Goal: Information Seeking & Learning: Learn about a topic

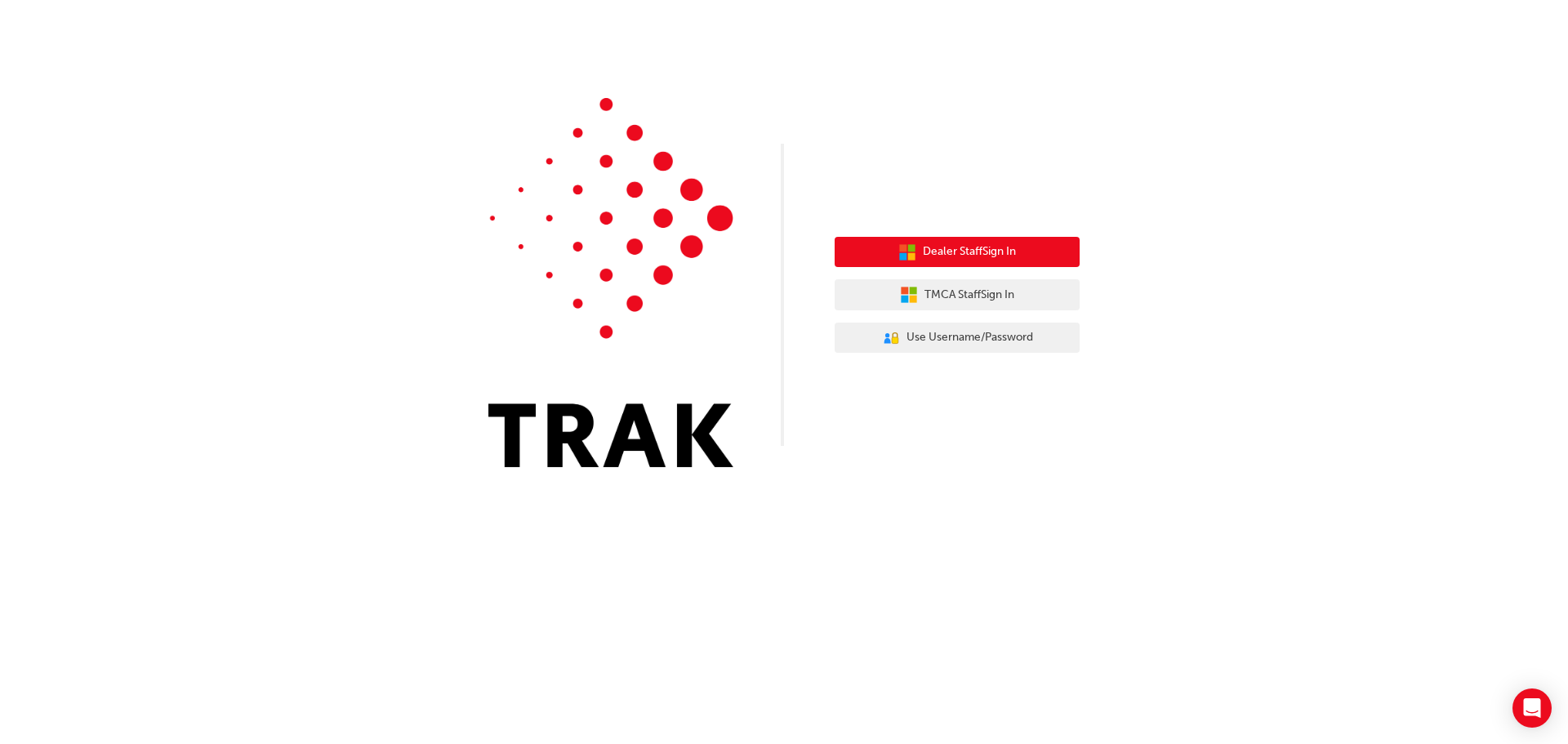
click at [973, 251] on span "Dealer Staff Sign In" at bounding box center [969, 251] width 93 height 18
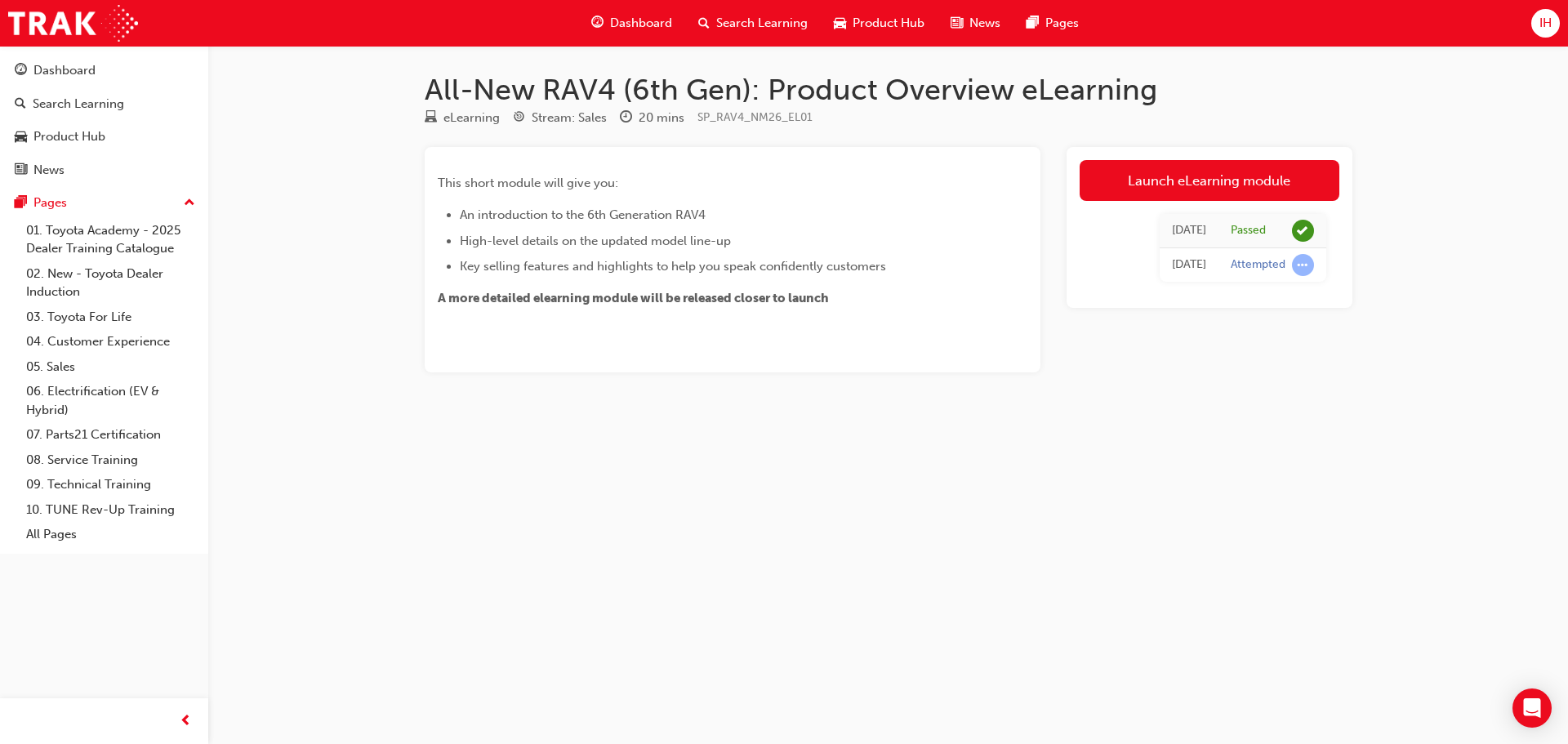
click at [1216, 230] on td "[DATE]" at bounding box center [1189, 230] width 59 height 34
click at [729, 317] on div "This short module will give you: An introduction to the 6th Generation RAV4 Hig…" at bounding box center [732, 260] width 616 height 226
drag, startPoint x: 1233, startPoint y: 268, endPoint x: 1234, endPoint y: 239, distance: 29.0
click at [1233, 256] on div "Attempted" at bounding box center [1272, 265] width 83 height 22
click at [1234, 235] on div "Passed" at bounding box center [1248, 230] width 35 height 16
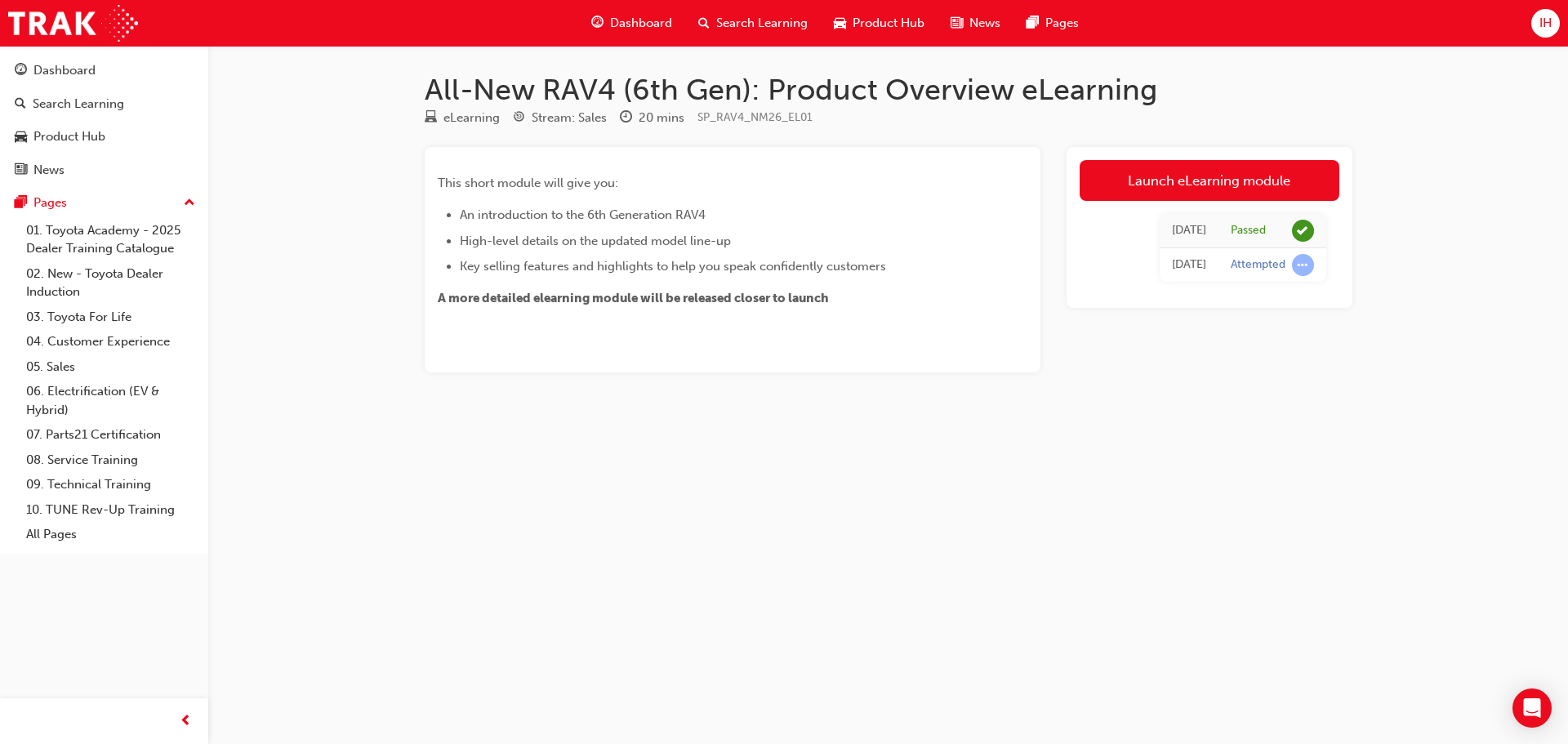
click at [1221, 276] on td "Attempted" at bounding box center [1272, 264] width 108 height 34
drag, startPoint x: 1219, startPoint y: 276, endPoint x: 1124, endPoint y: 262, distance: 96.0
click at [1203, 274] on tr "Sun 7 Sep 2025 Attempted" at bounding box center [1243, 264] width 166 height 34
drag, startPoint x: 1189, startPoint y: 274, endPoint x: 1210, endPoint y: 241, distance: 39.1
click at [1189, 273] on div "[DATE]" at bounding box center [1188, 264] width 34 height 18
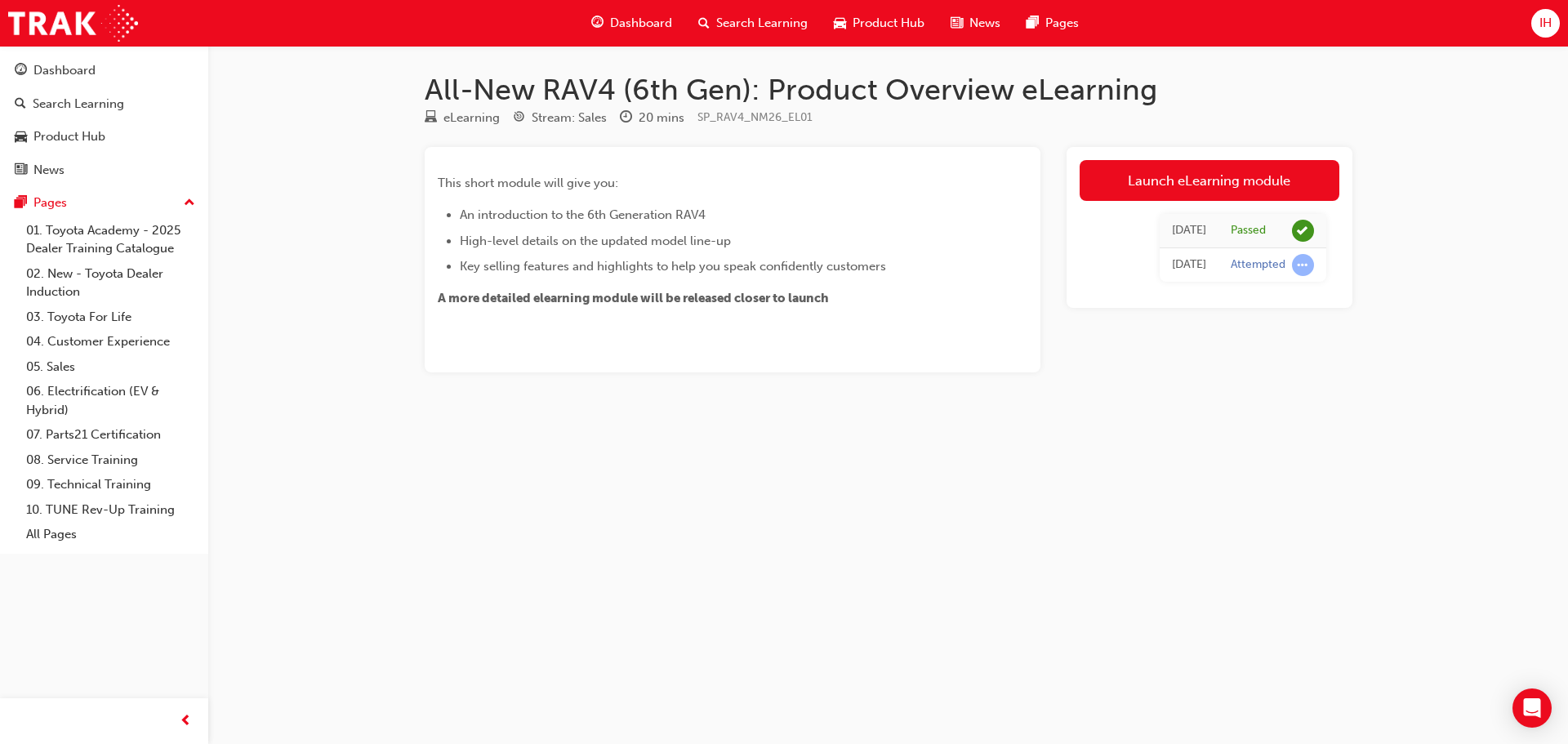
click at [1210, 241] on td "[DATE]" at bounding box center [1189, 230] width 59 height 34
click at [1301, 185] on link "Launch eLearning module" at bounding box center [1209, 180] width 260 height 41
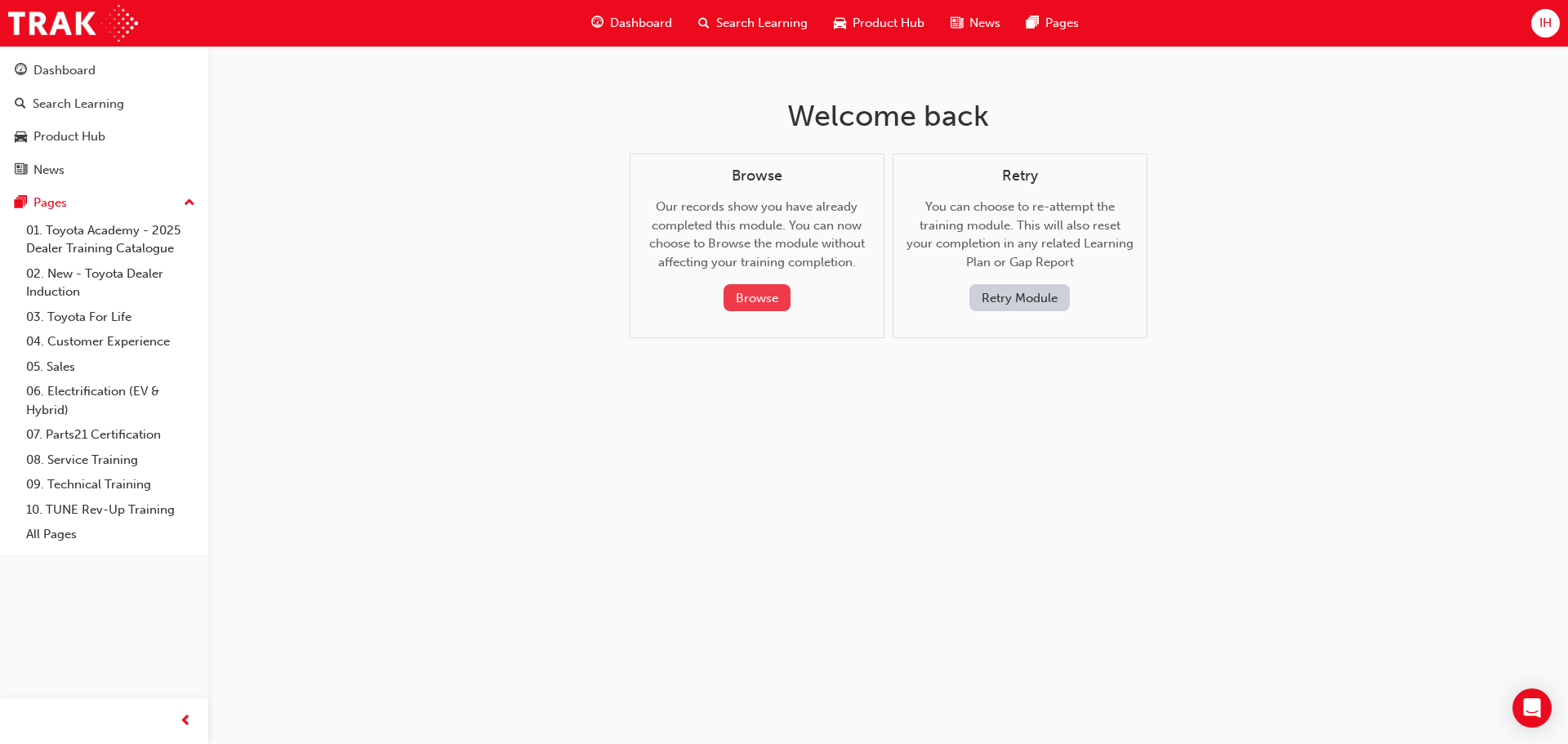
click at [769, 292] on button "Browse" at bounding box center [757, 297] width 67 height 27
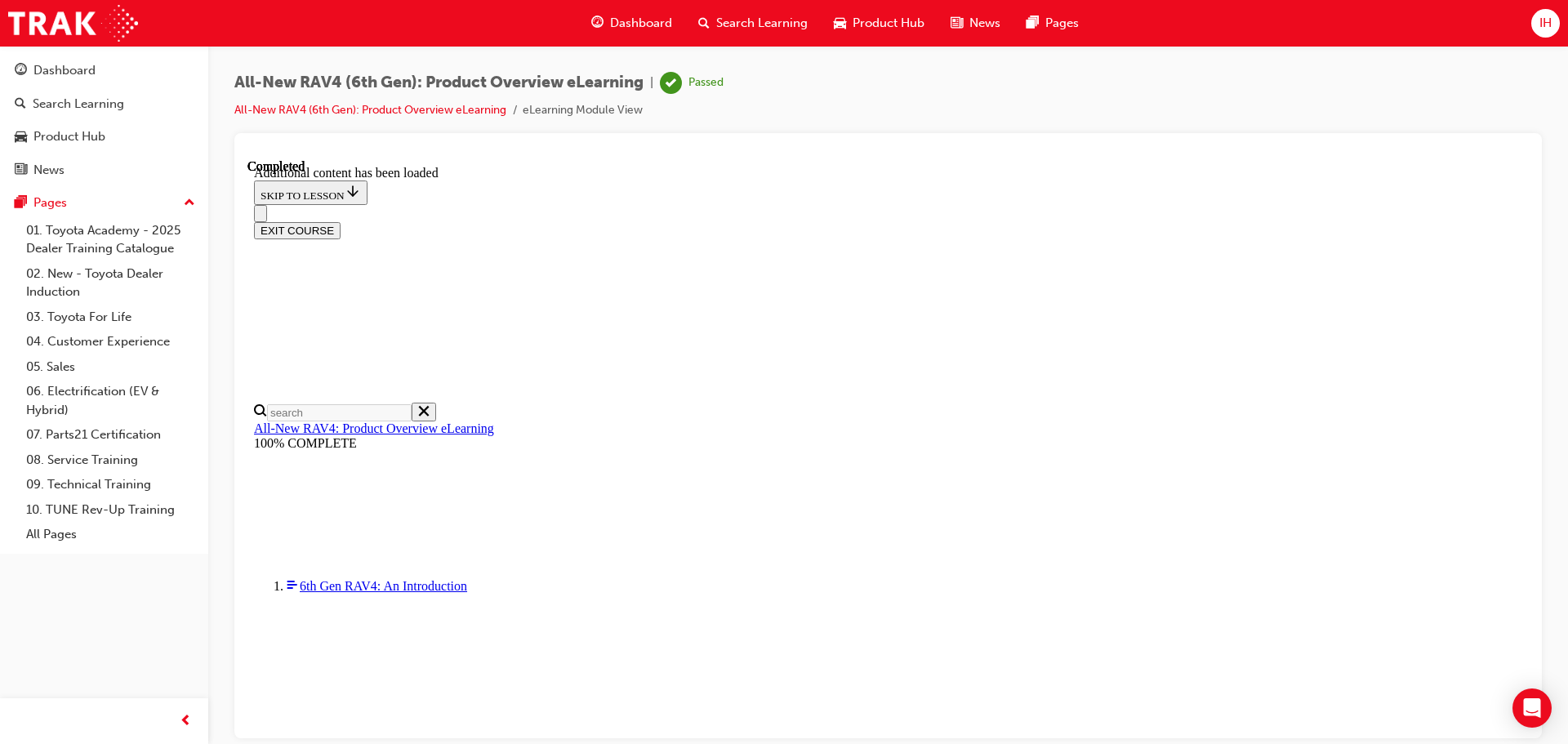
scroll to position [1689, 0]
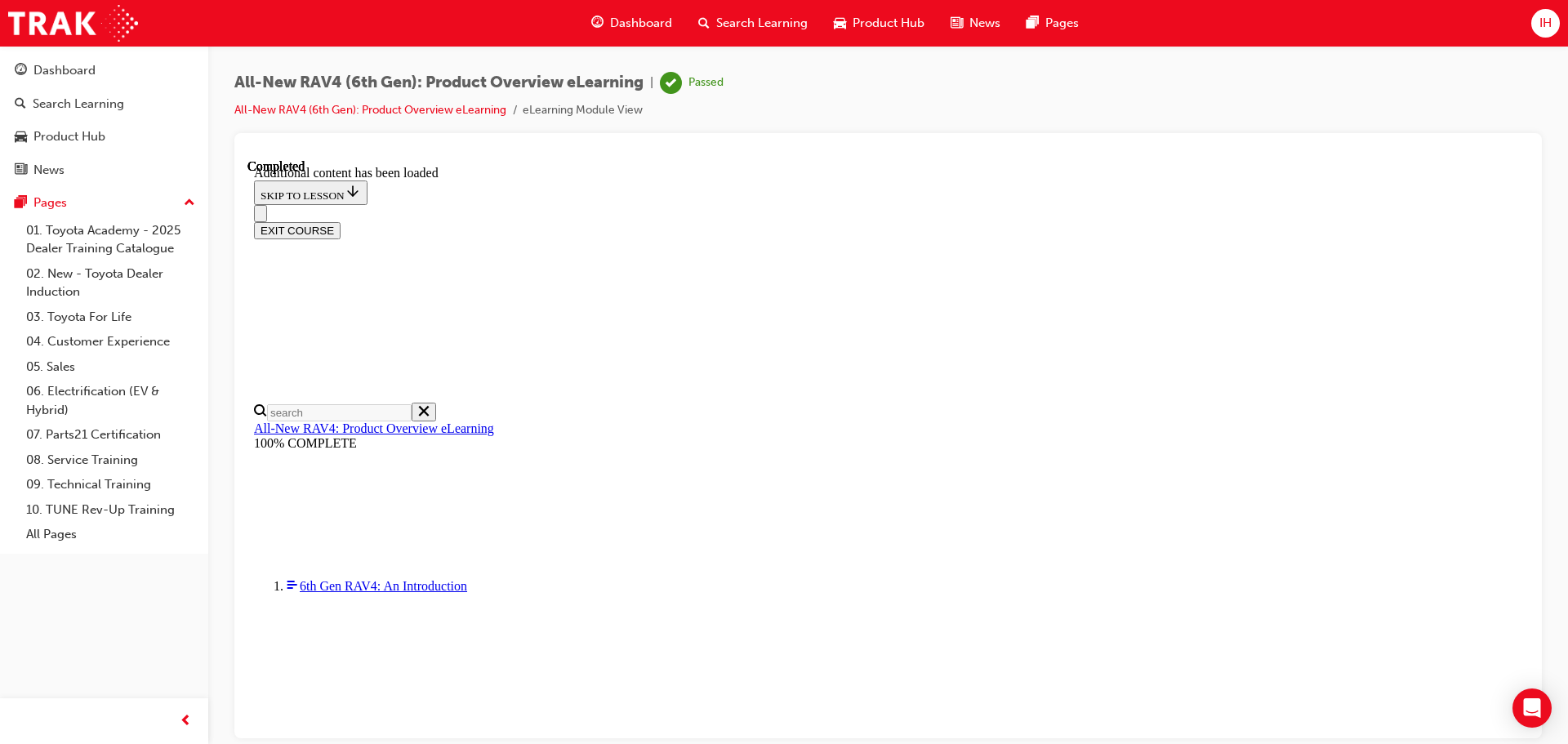
drag, startPoint x: 737, startPoint y: 648, endPoint x: 998, endPoint y: 647, distance: 261.0
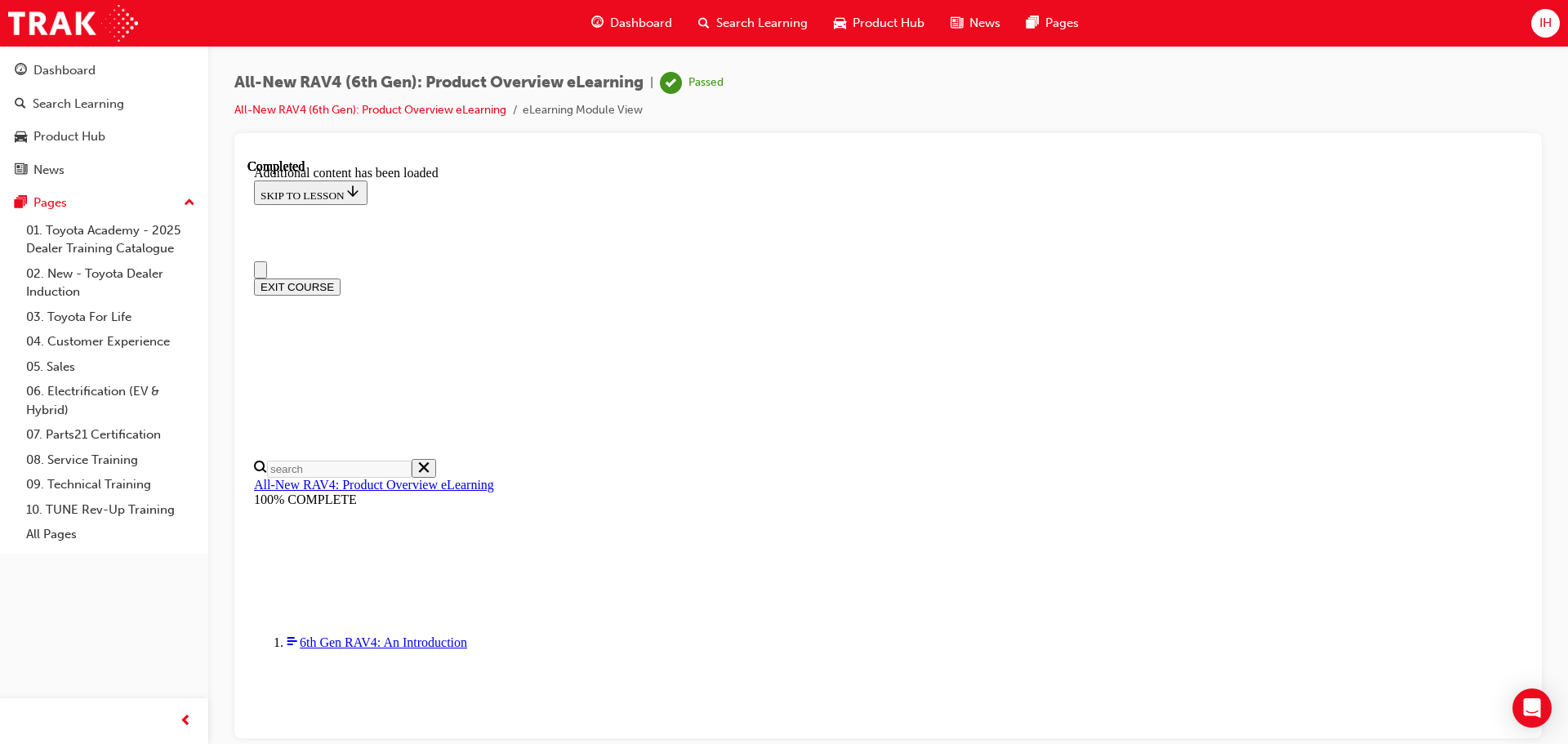
scroll to position [0, 0]
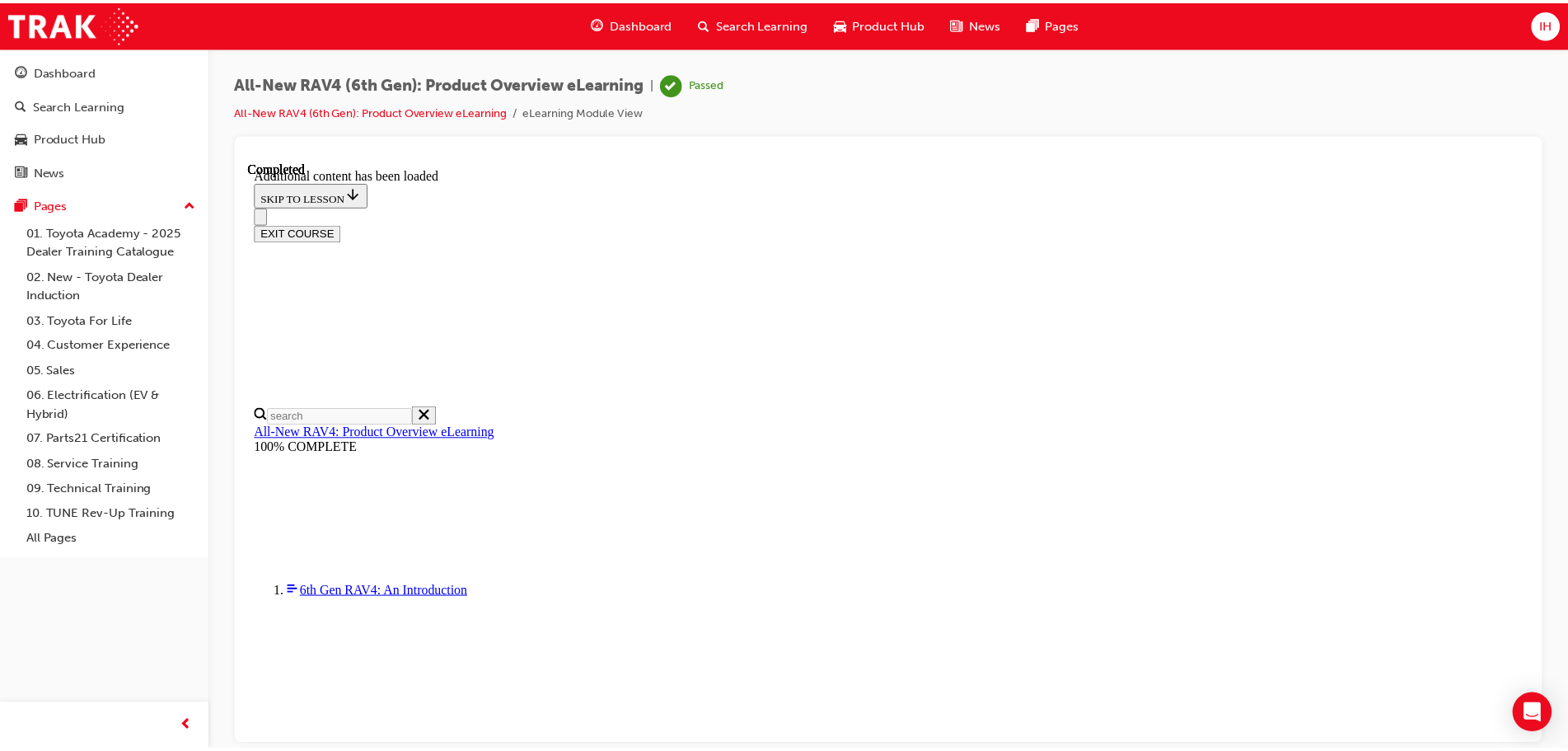
scroll to position [329, 0]
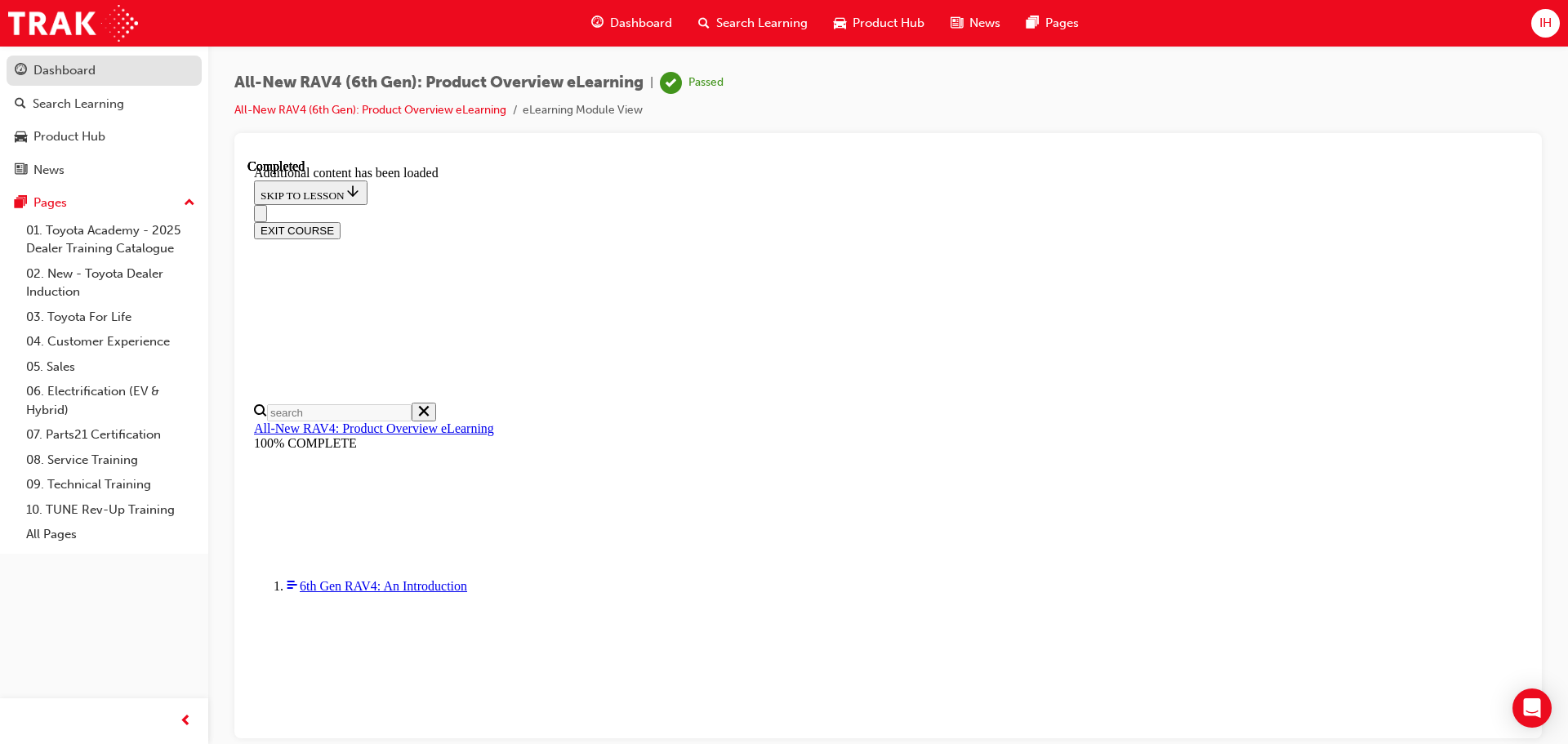
click at [102, 67] on div "Dashboard" at bounding box center [104, 70] width 178 height 20
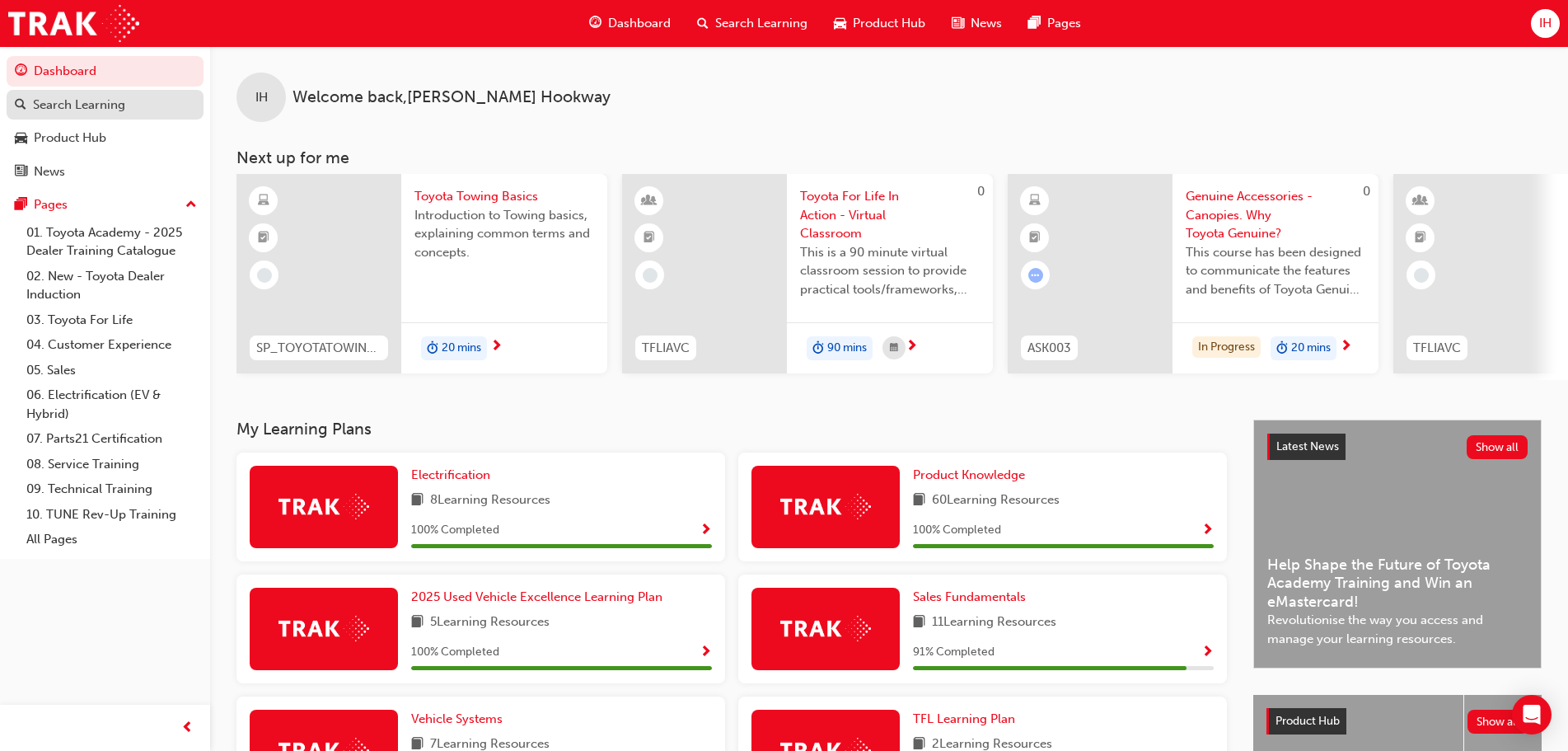
click at [107, 112] on div "Search Learning" at bounding box center [78, 104] width 92 height 19
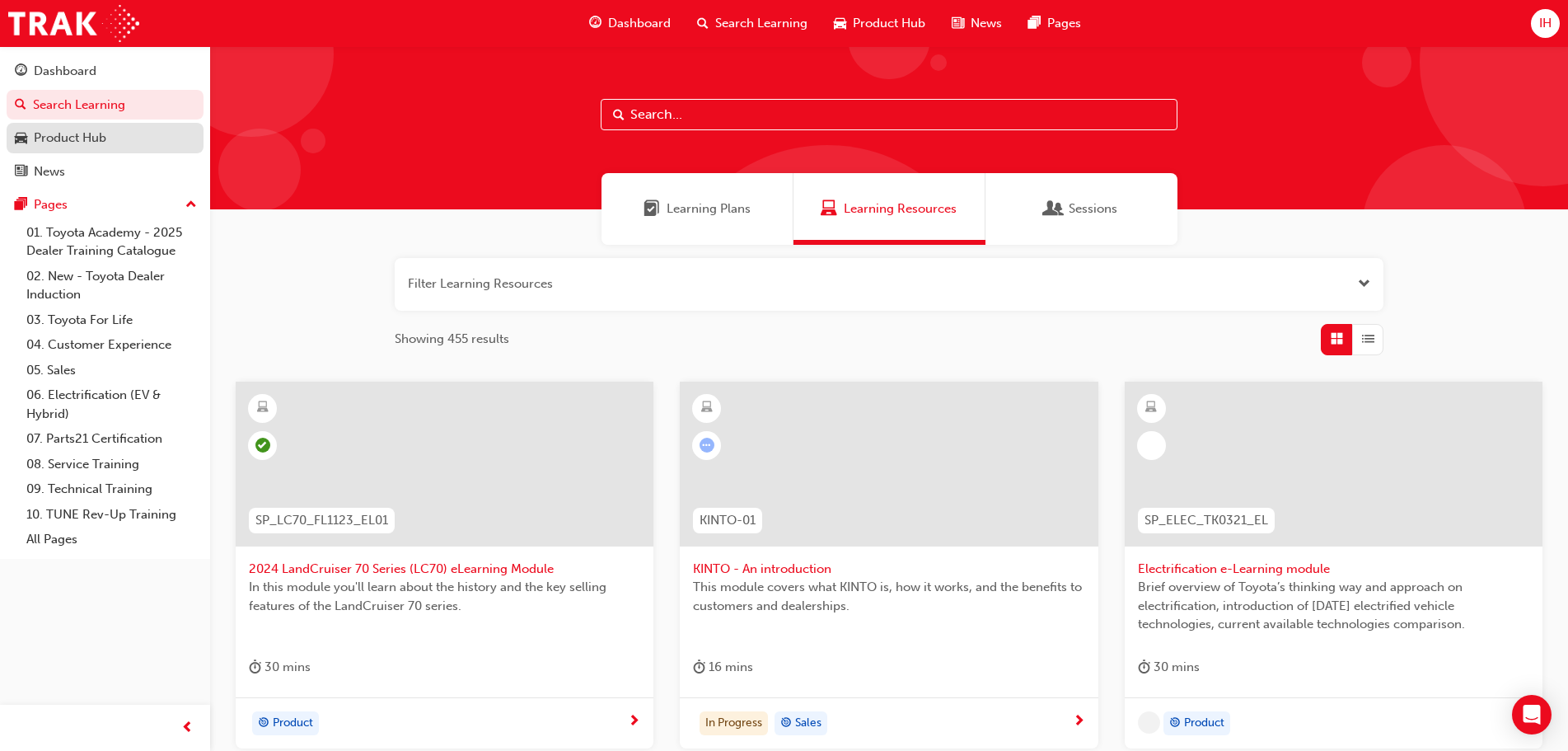
click at [42, 143] on div "Product Hub" at bounding box center [70, 138] width 73 height 19
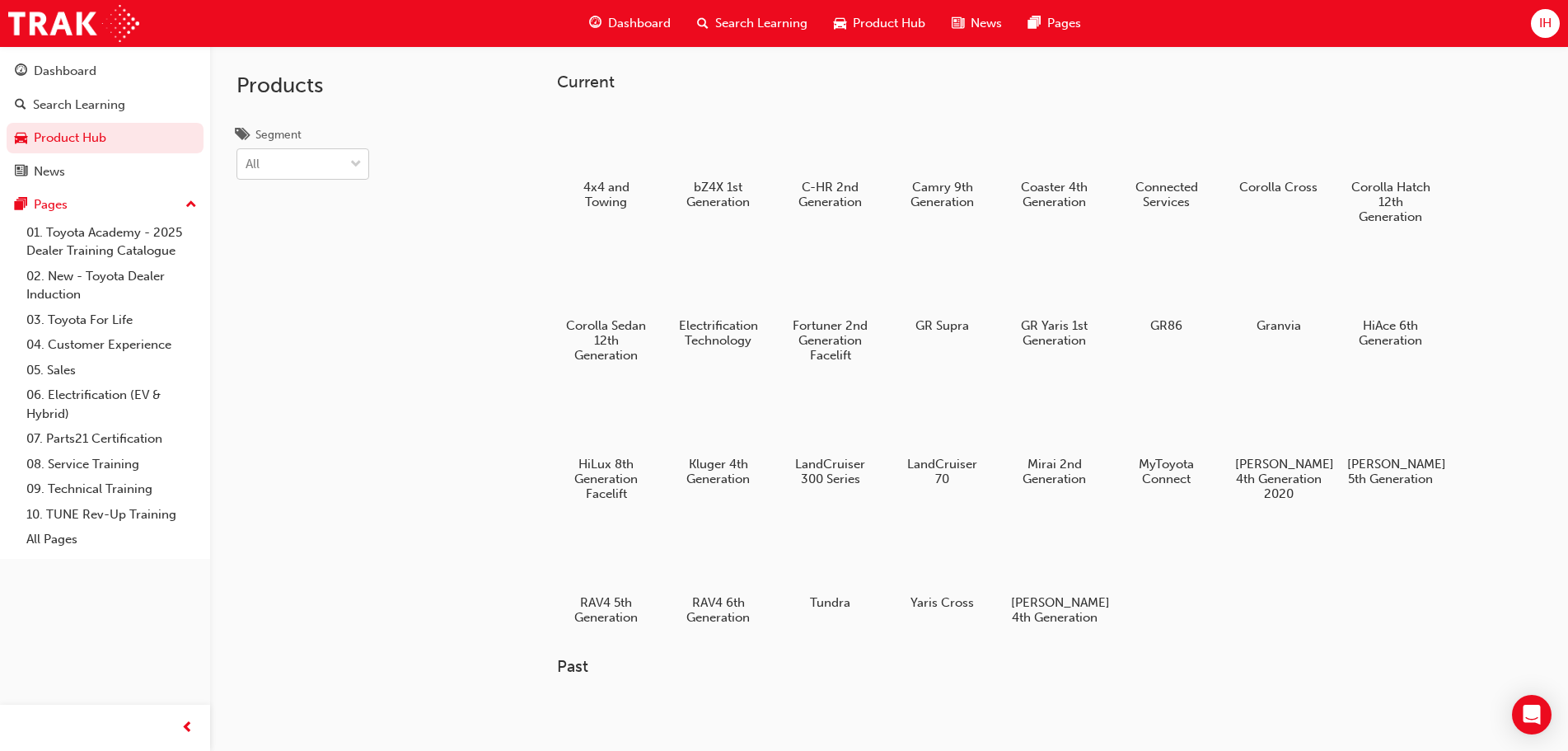
click at [354, 166] on span "down-icon" at bounding box center [355, 164] width 11 height 21
click at [247, 166] on input "Segment All" at bounding box center [246, 163] width 2 height 14
click at [357, 160] on span "down-icon" at bounding box center [355, 164] width 11 height 21
click at [247, 160] on input "Segment option BEV focused, 1 of 7. 7 results available. Use Up and Down to cho…" at bounding box center [246, 163] width 2 height 14
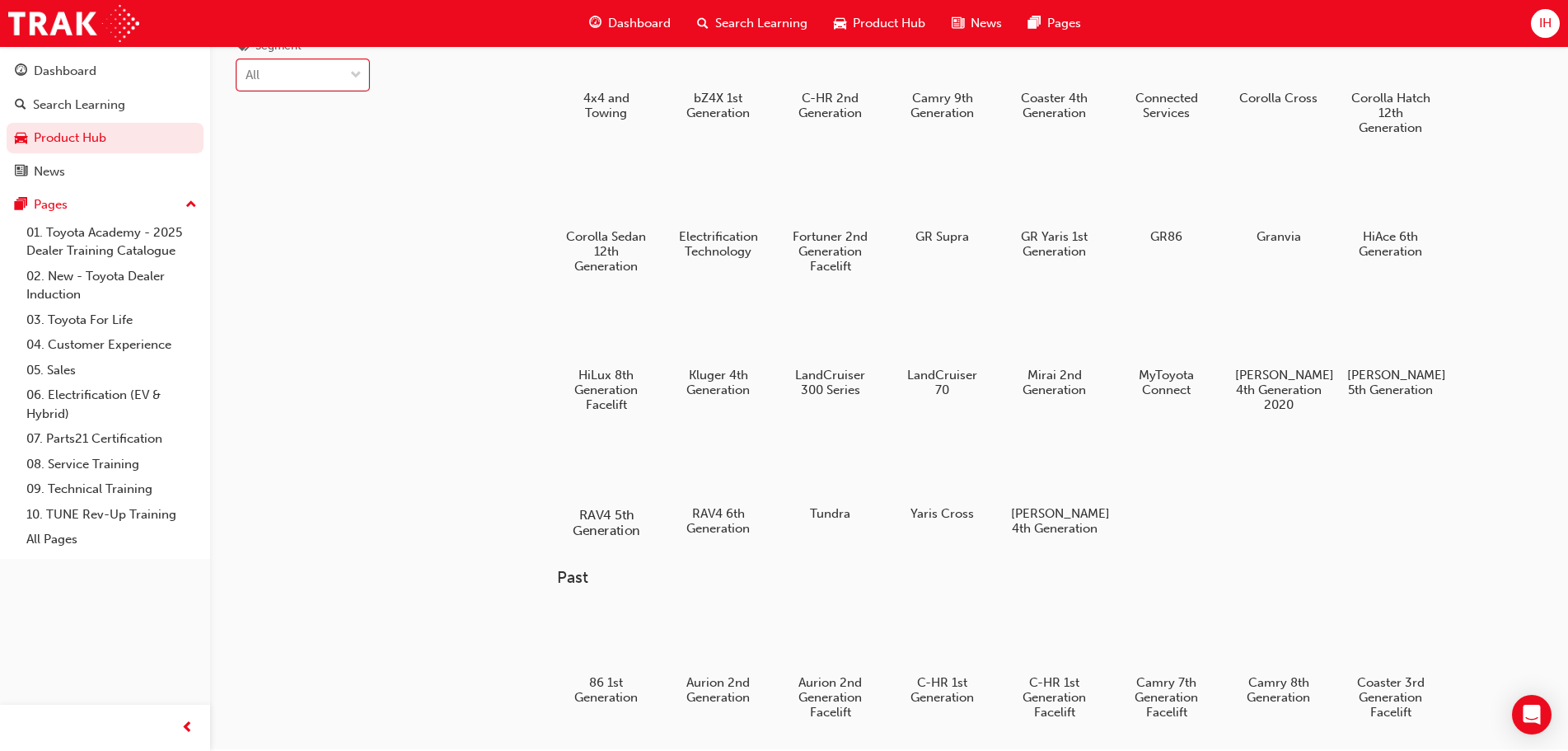
scroll to position [329, 0]
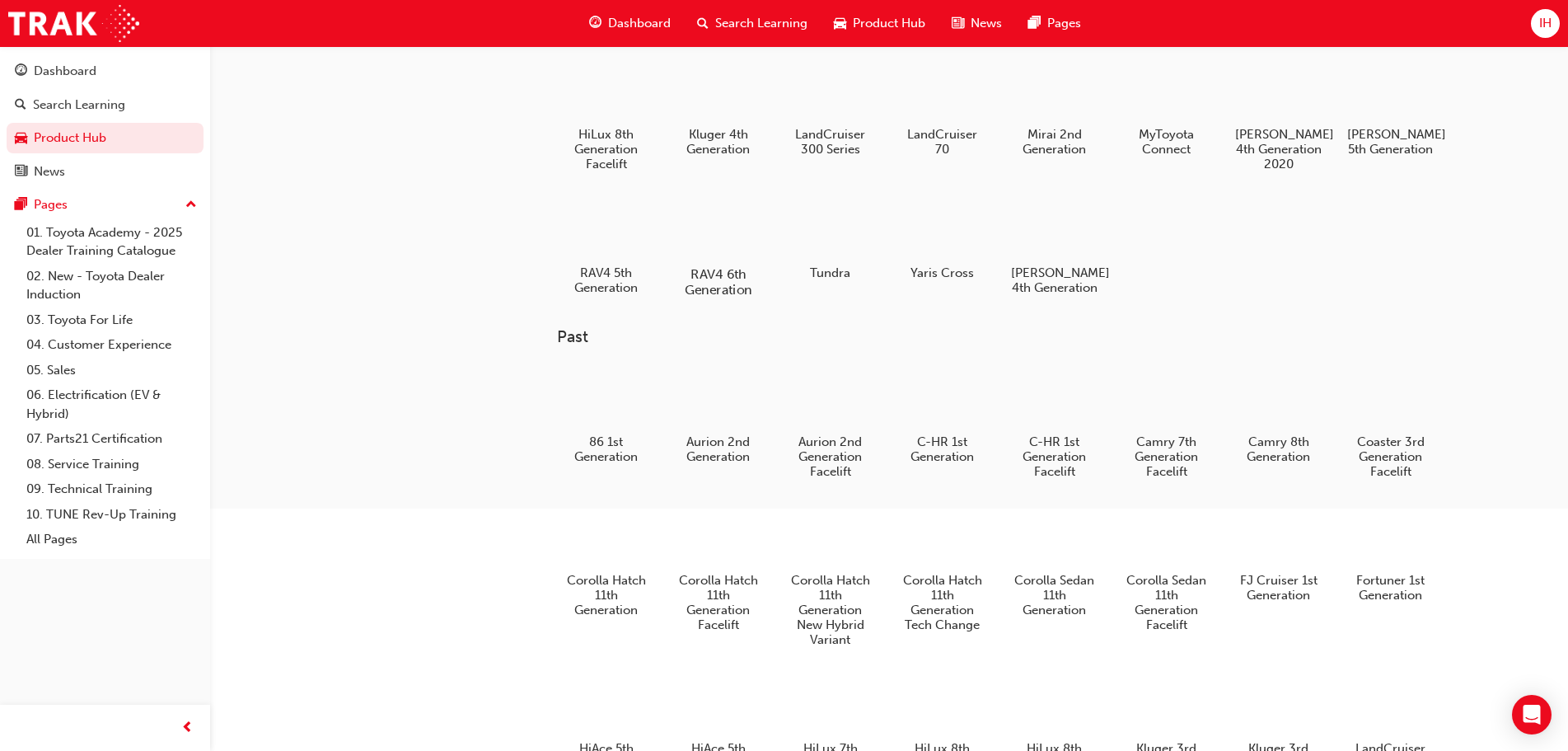
click at [721, 254] on div at bounding box center [718, 227] width 91 height 65
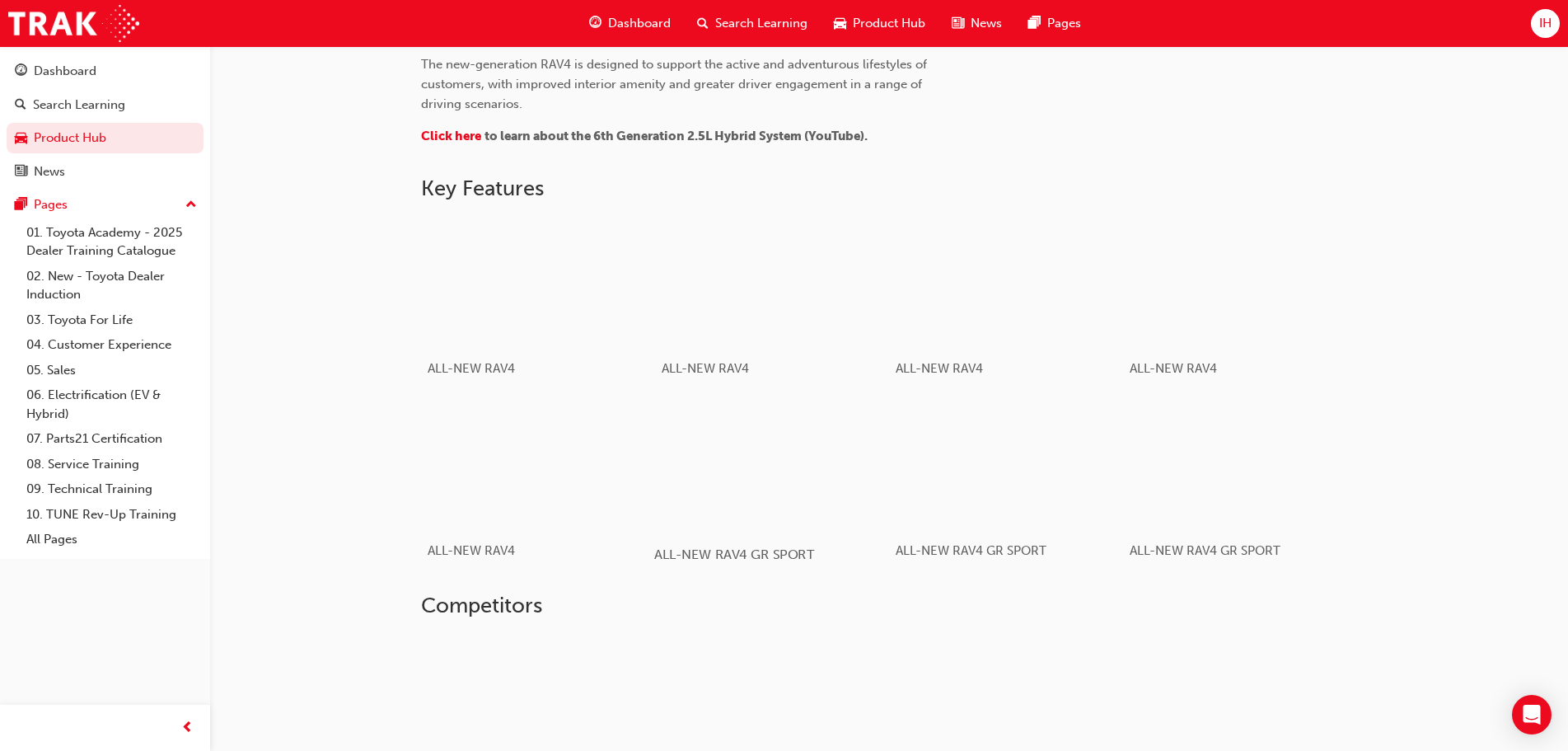
scroll to position [899, 0]
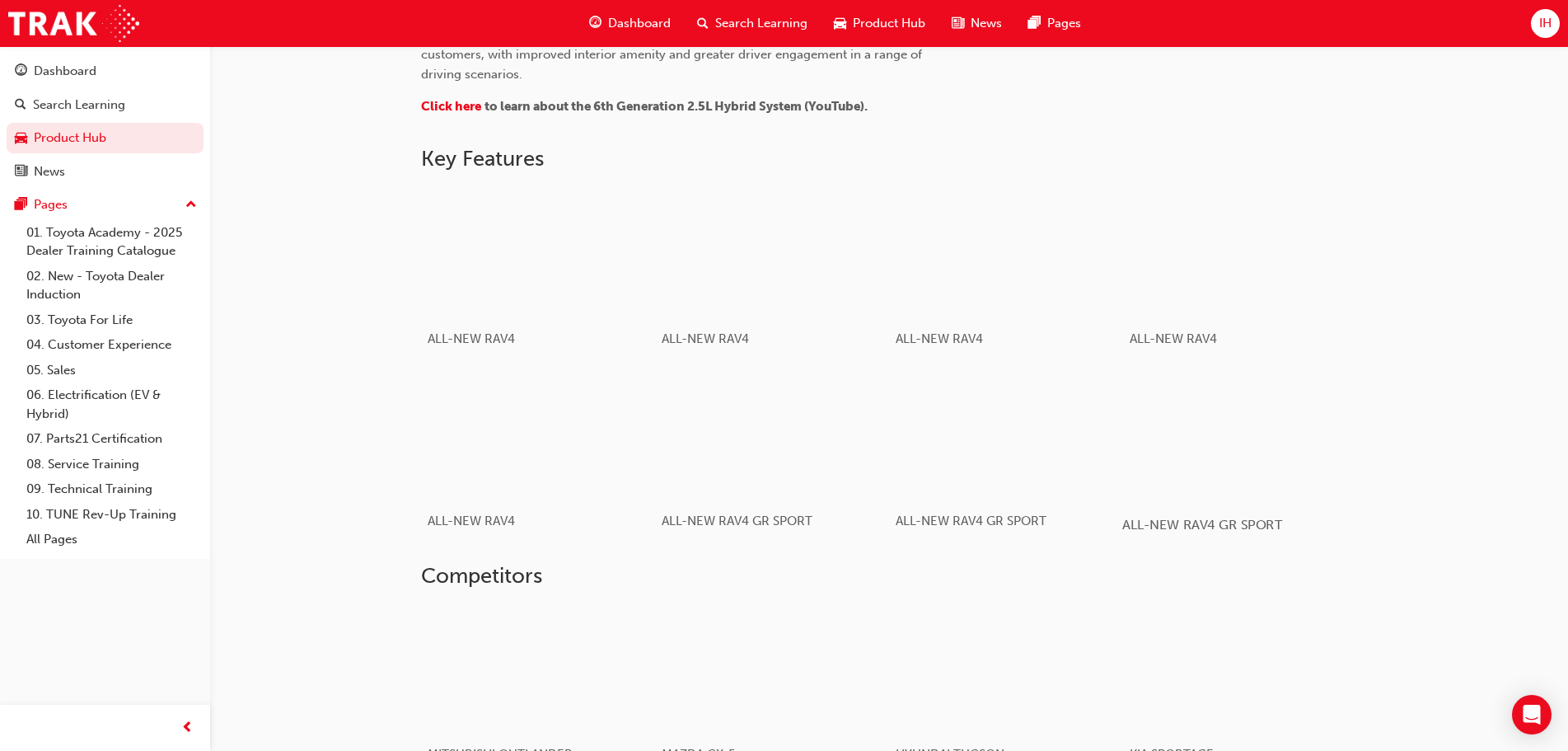
click at [1254, 485] on div "button" at bounding box center [1240, 434] width 235 height 132
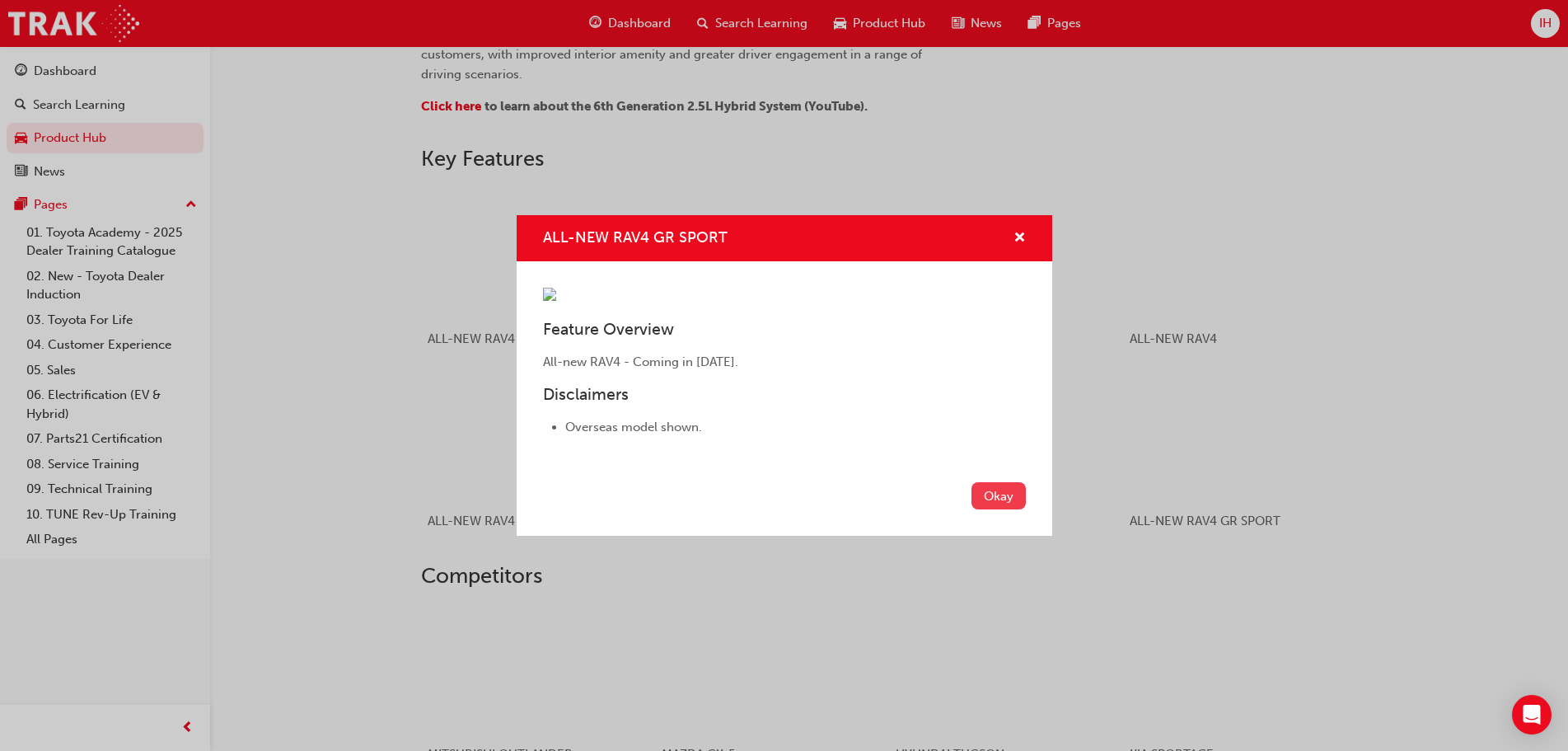
click at [1001, 509] on button "Okay" at bounding box center [998, 495] width 54 height 27
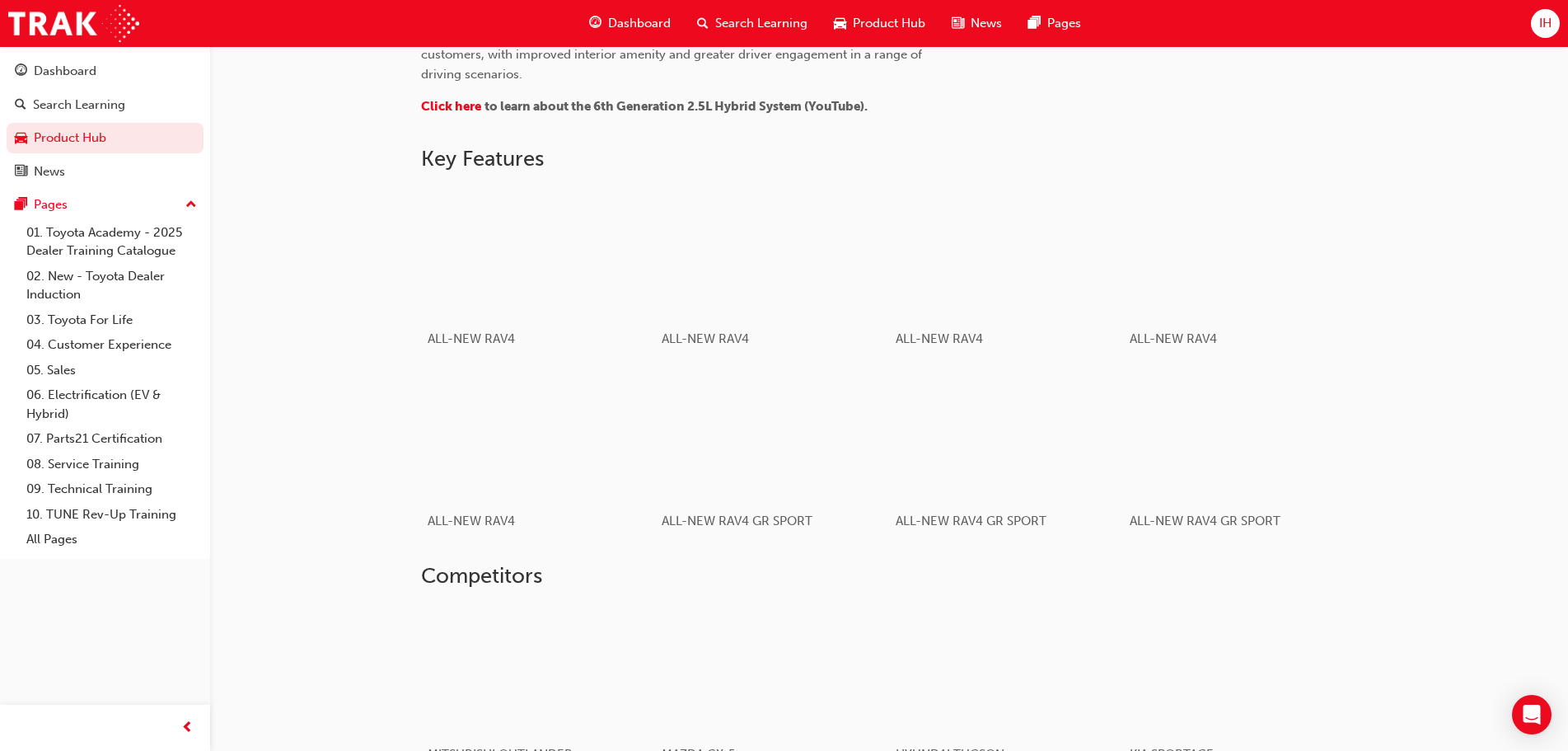
scroll to position [1064, 0]
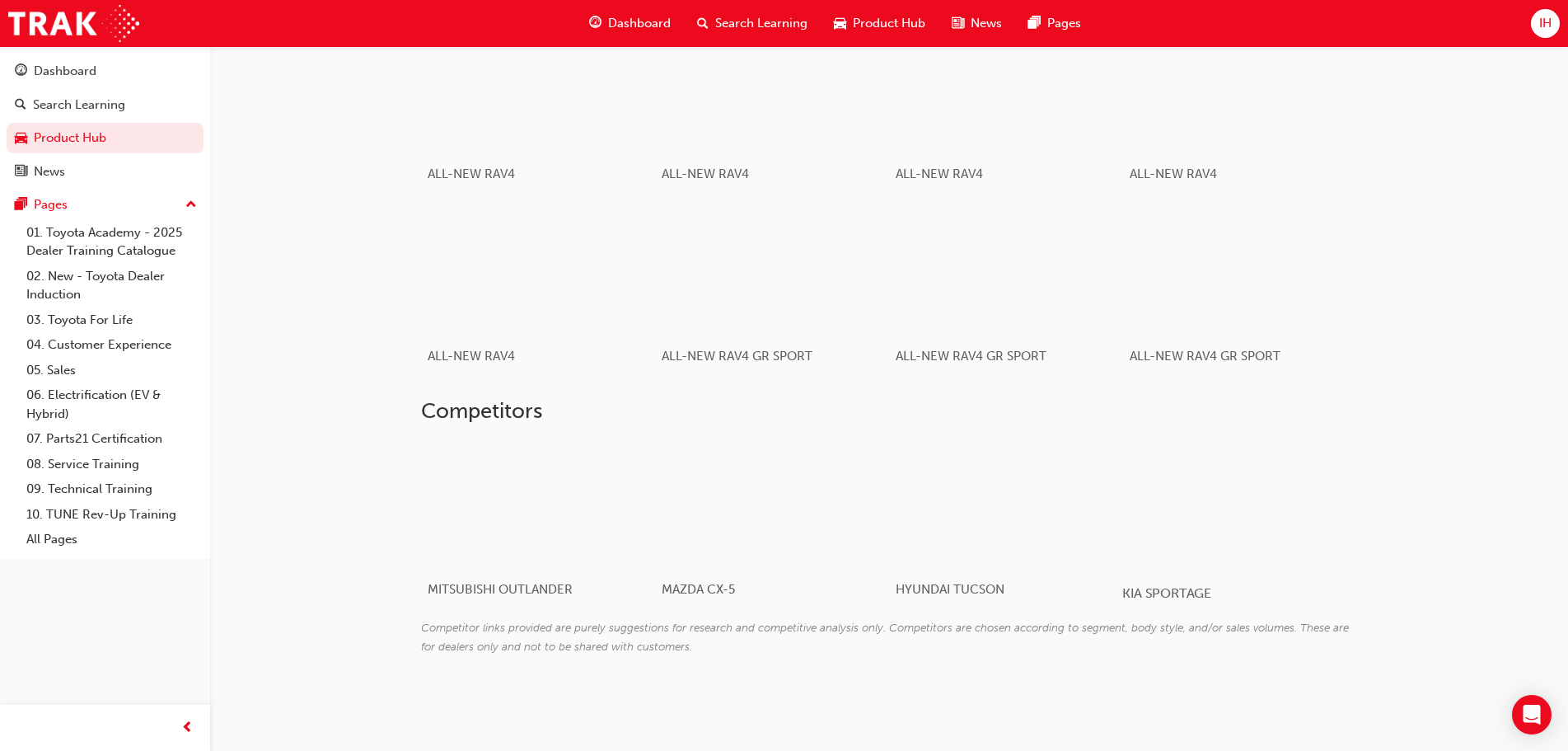
click at [1229, 540] on div at bounding box center [1220, 504] width 196 height 131
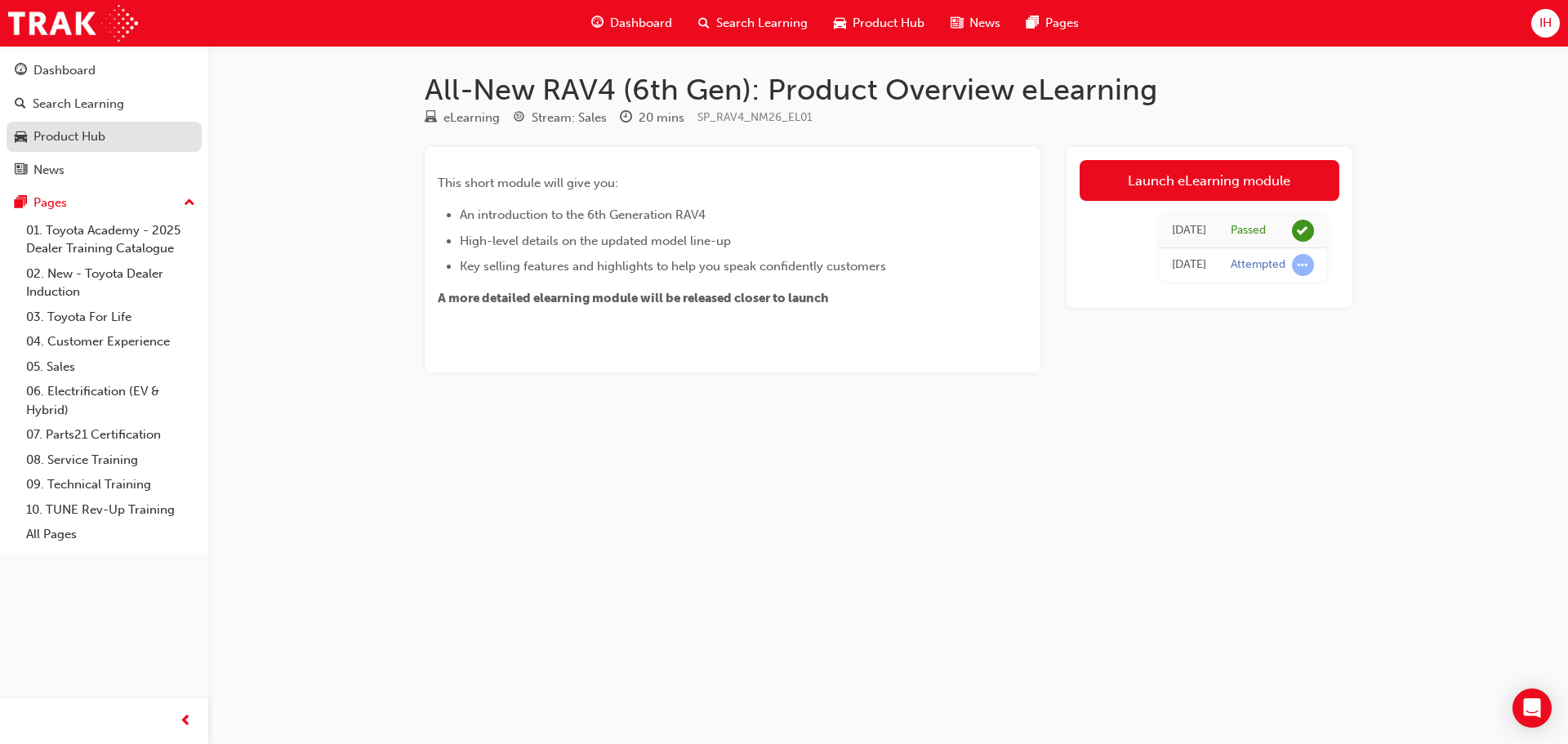
click at [48, 134] on div "Product Hub" at bounding box center [69, 137] width 72 height 18
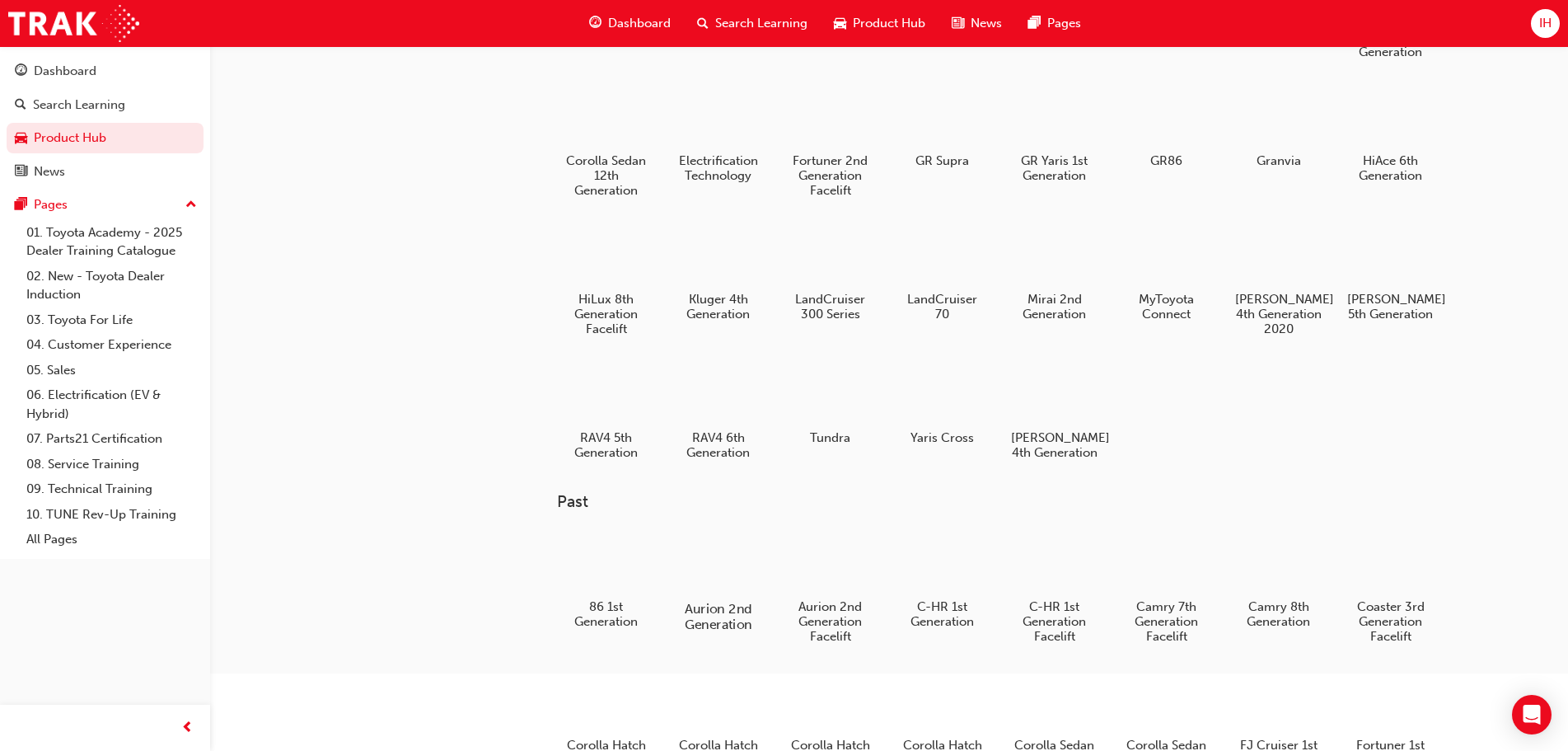
scroll to position [329, 0]
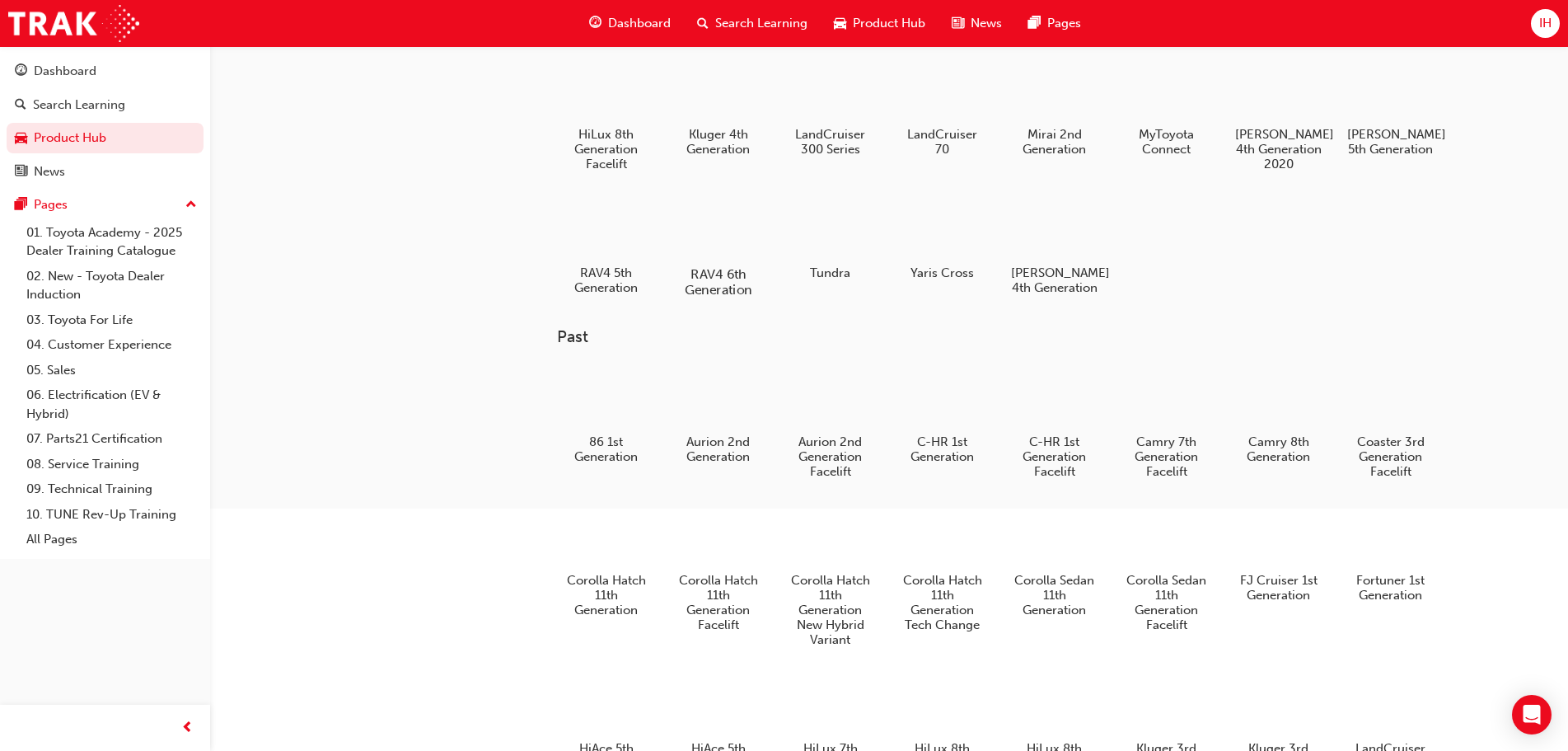
click at [725, 230] on div at bounding box center [718, 227] width 91 height 65
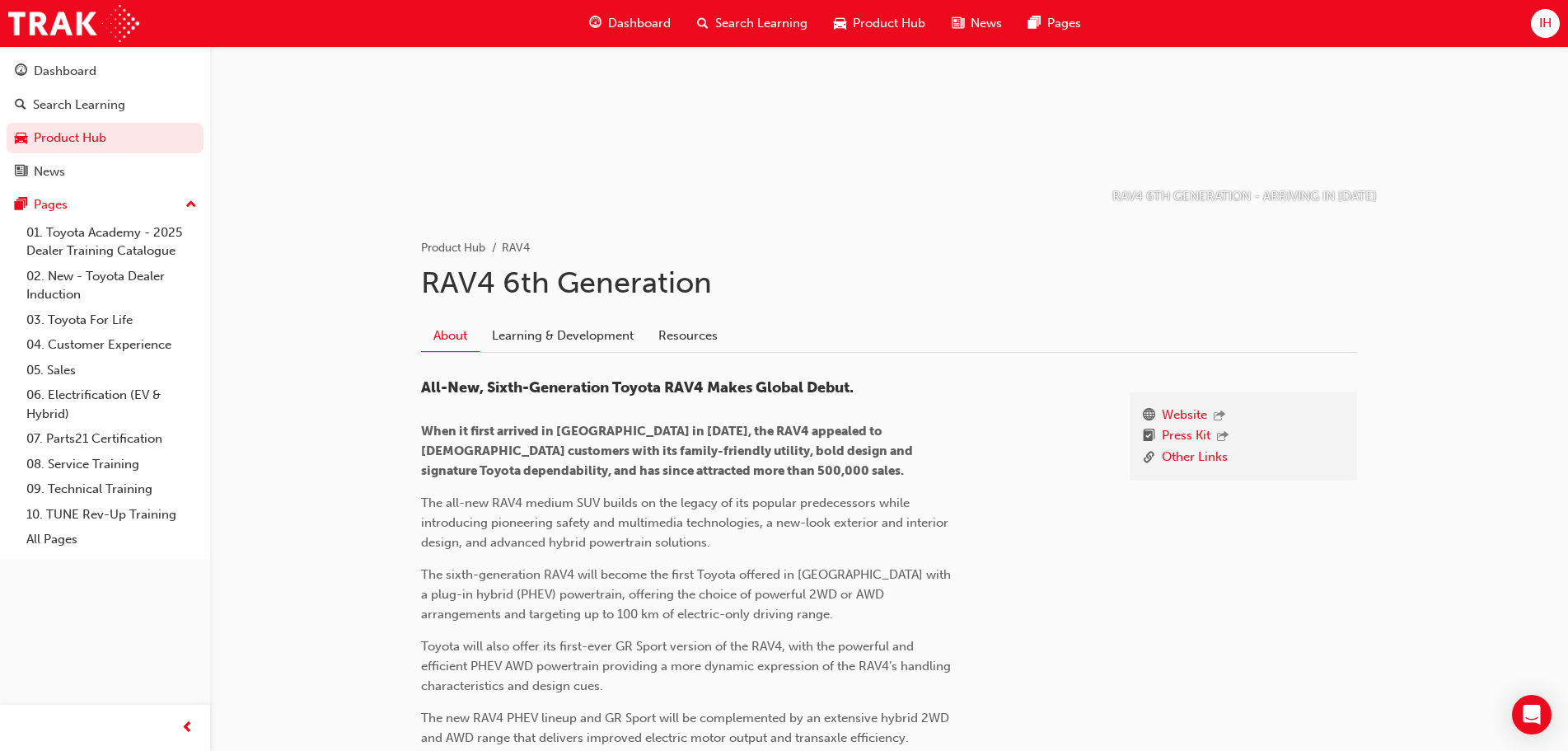
scroll to position [165, 0]
click at [576, 327] on link "Learning & Development" at bounding box center [562, 335] width 166 height 32
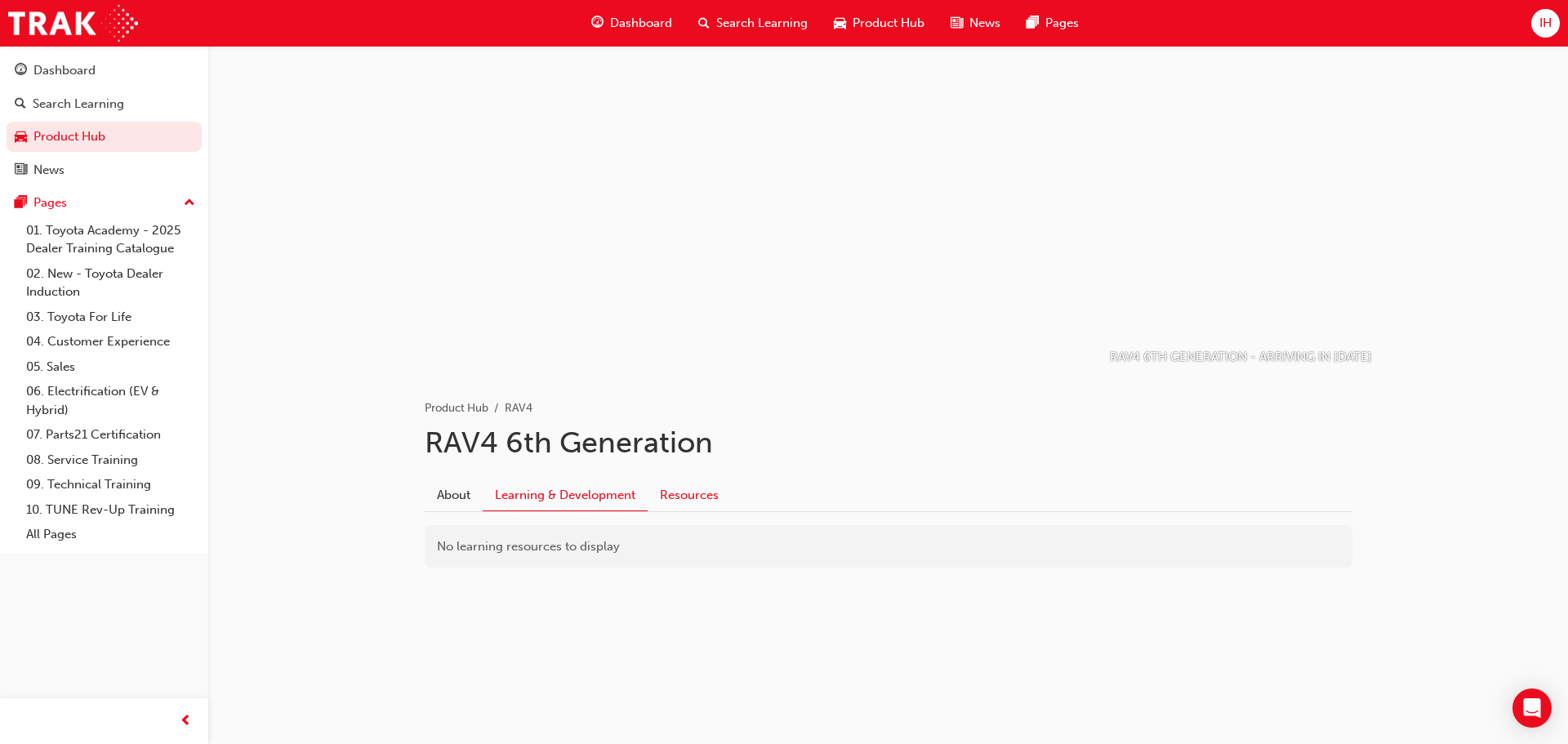
click at [688, 486] on link "Resources" at bounding box center [689, 494] width 83 height 31
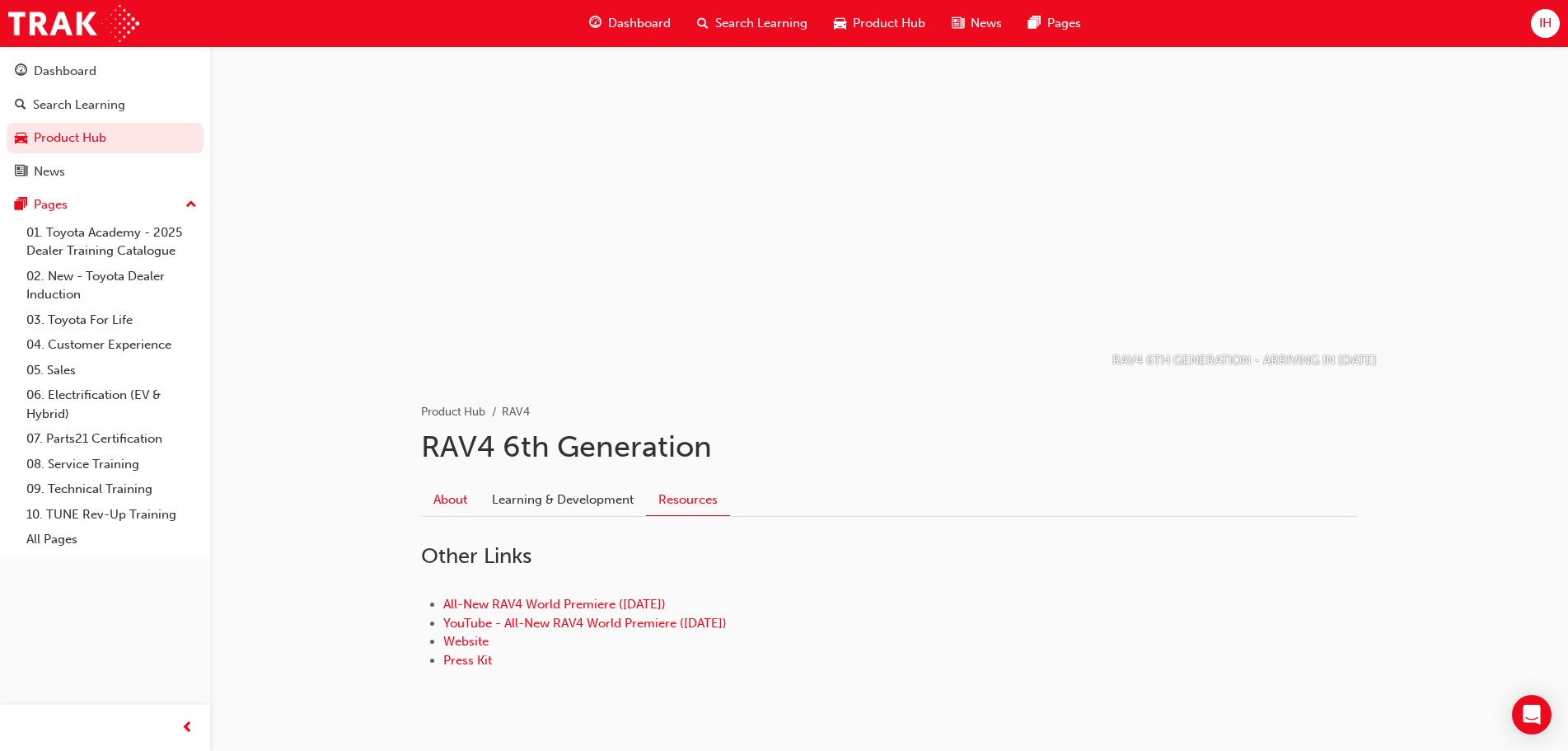
click at [465, 501] on link "About" at bounding box center [450, 499] width 59 height 32
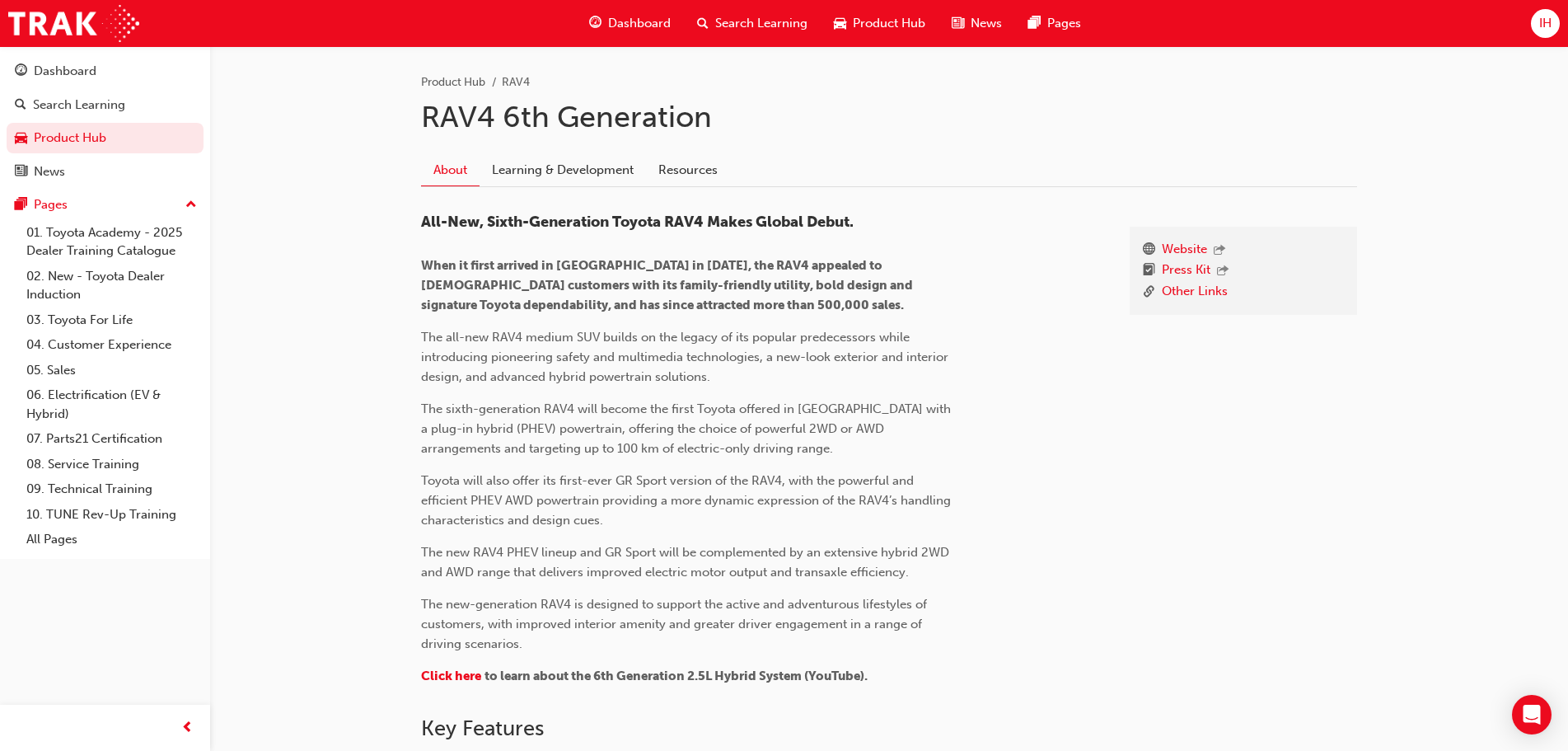
scroll to position [824, 0]
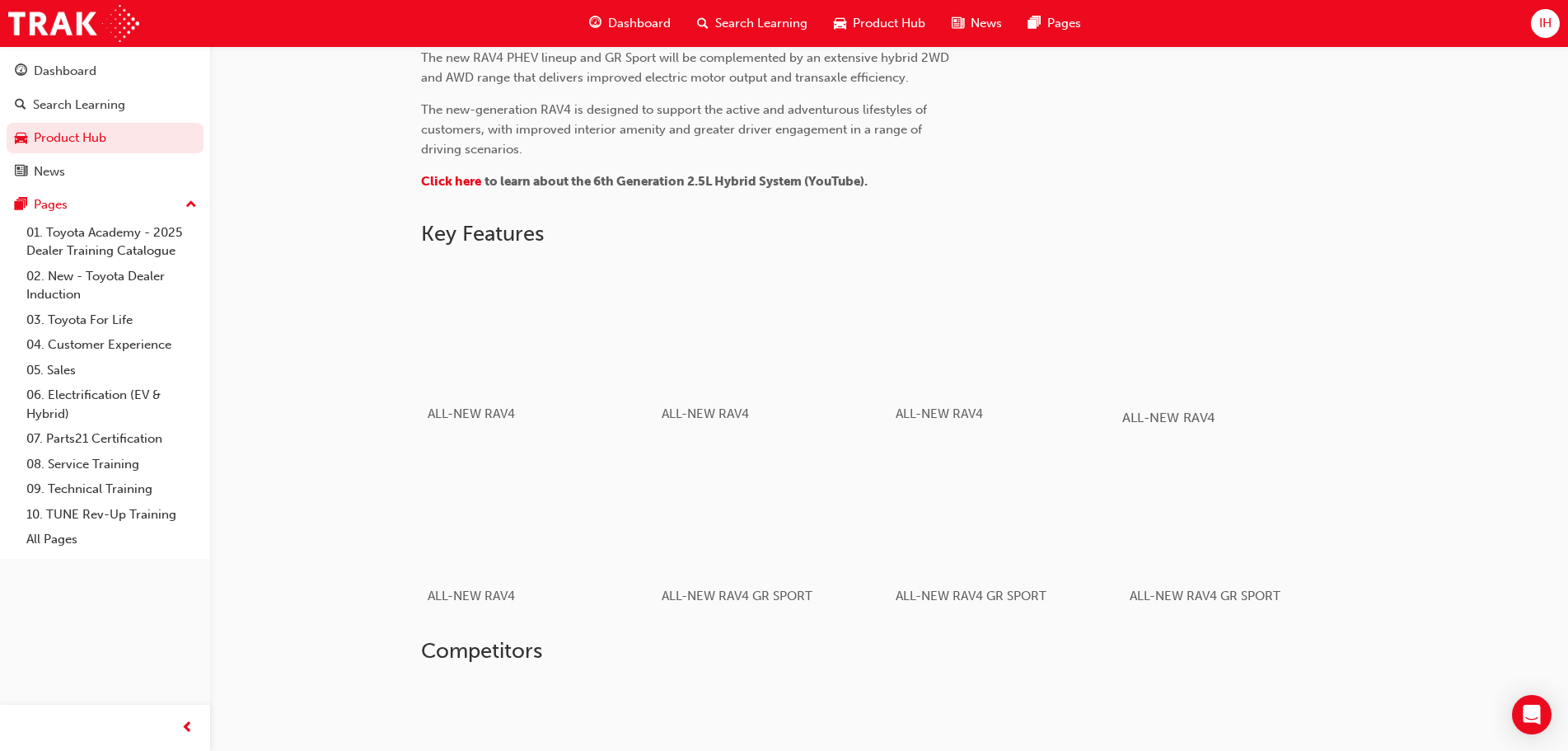
click at [1181, 369] on div "button" at bounding box center [1240, 327] width 235 height 132
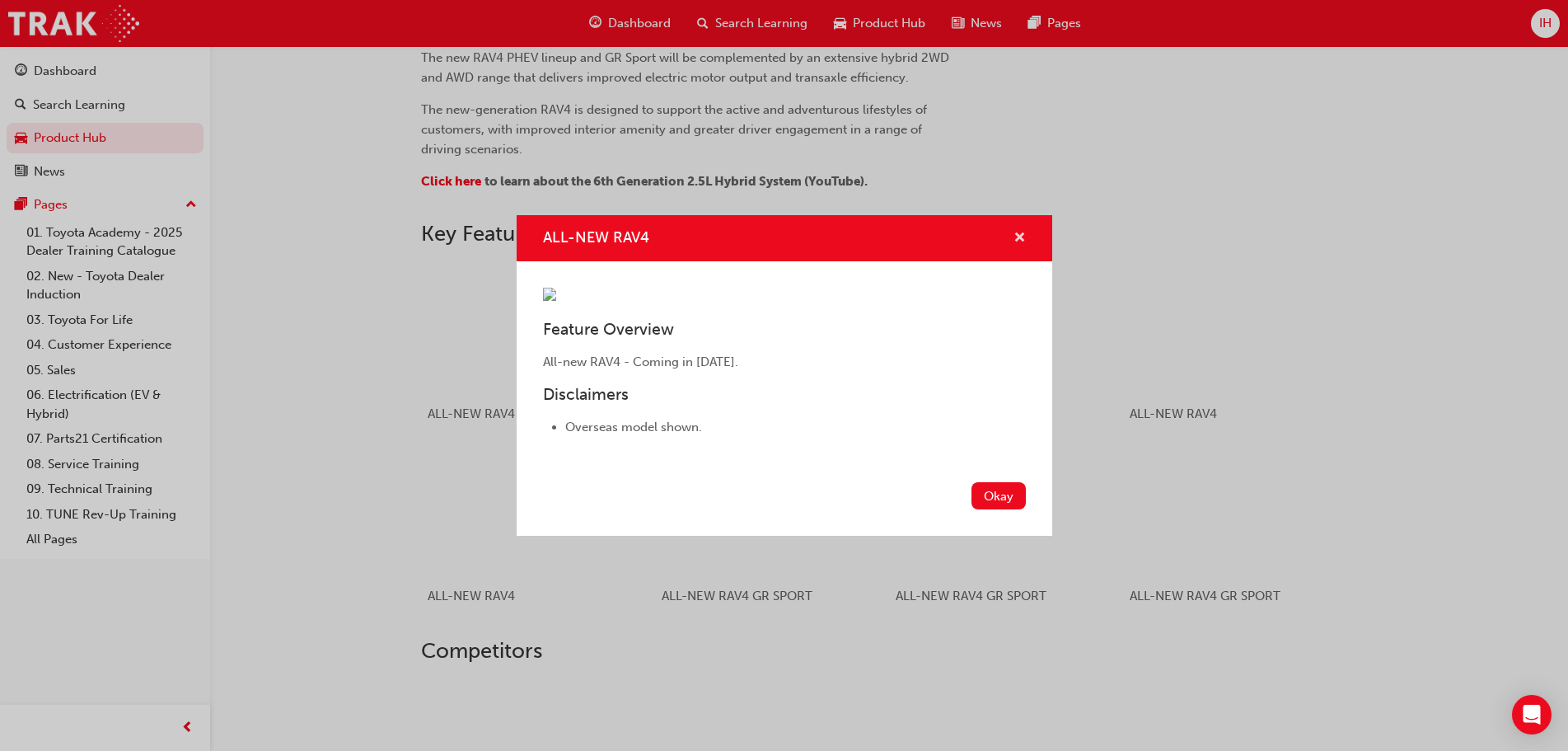
click at [1018, 231] on span "cross-icon" at bounding box center [1019, 239] width 12 height 15
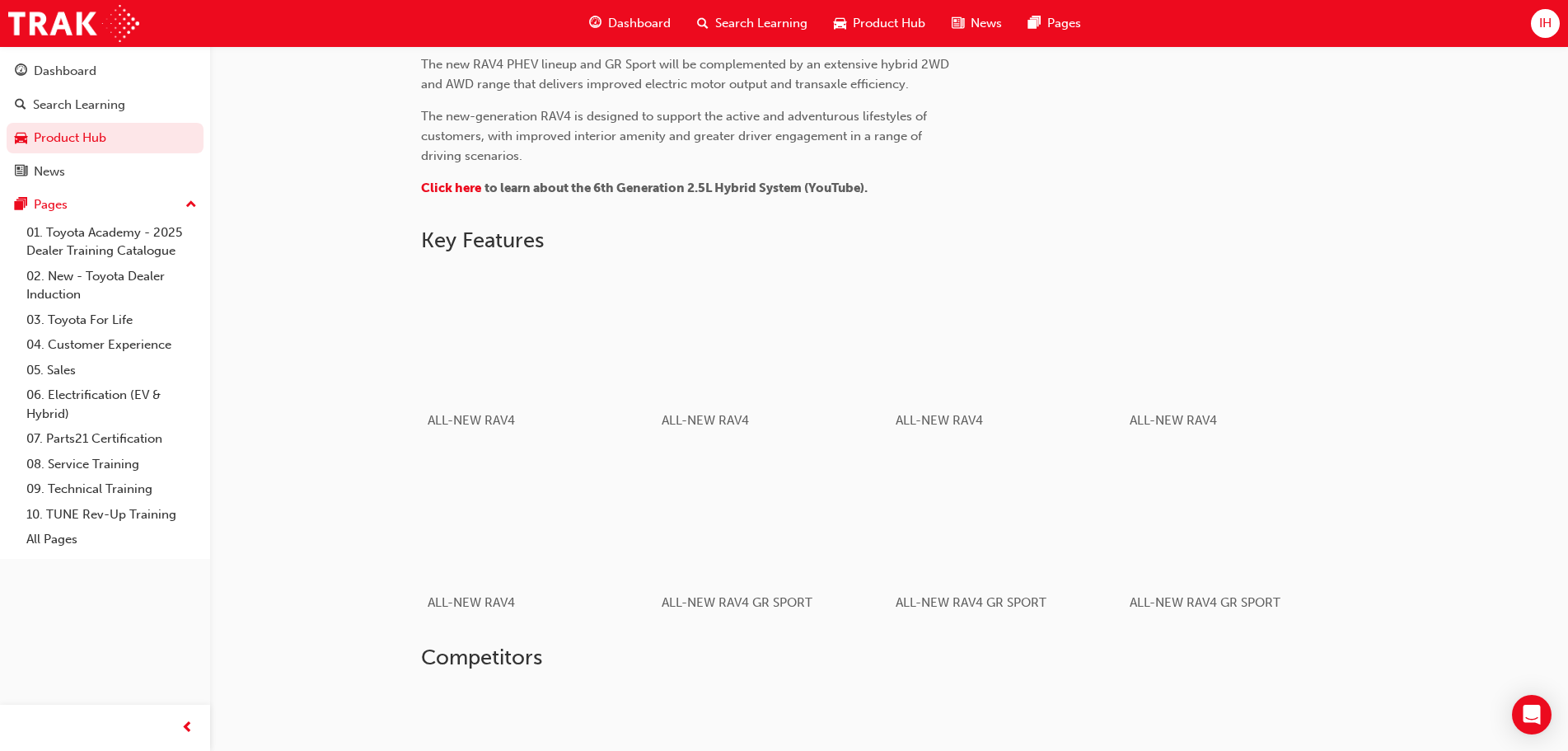
scroll to position [816, 0]
click at [592, 356] on div "button" at bounding box center [537, 334] width 235 height 132
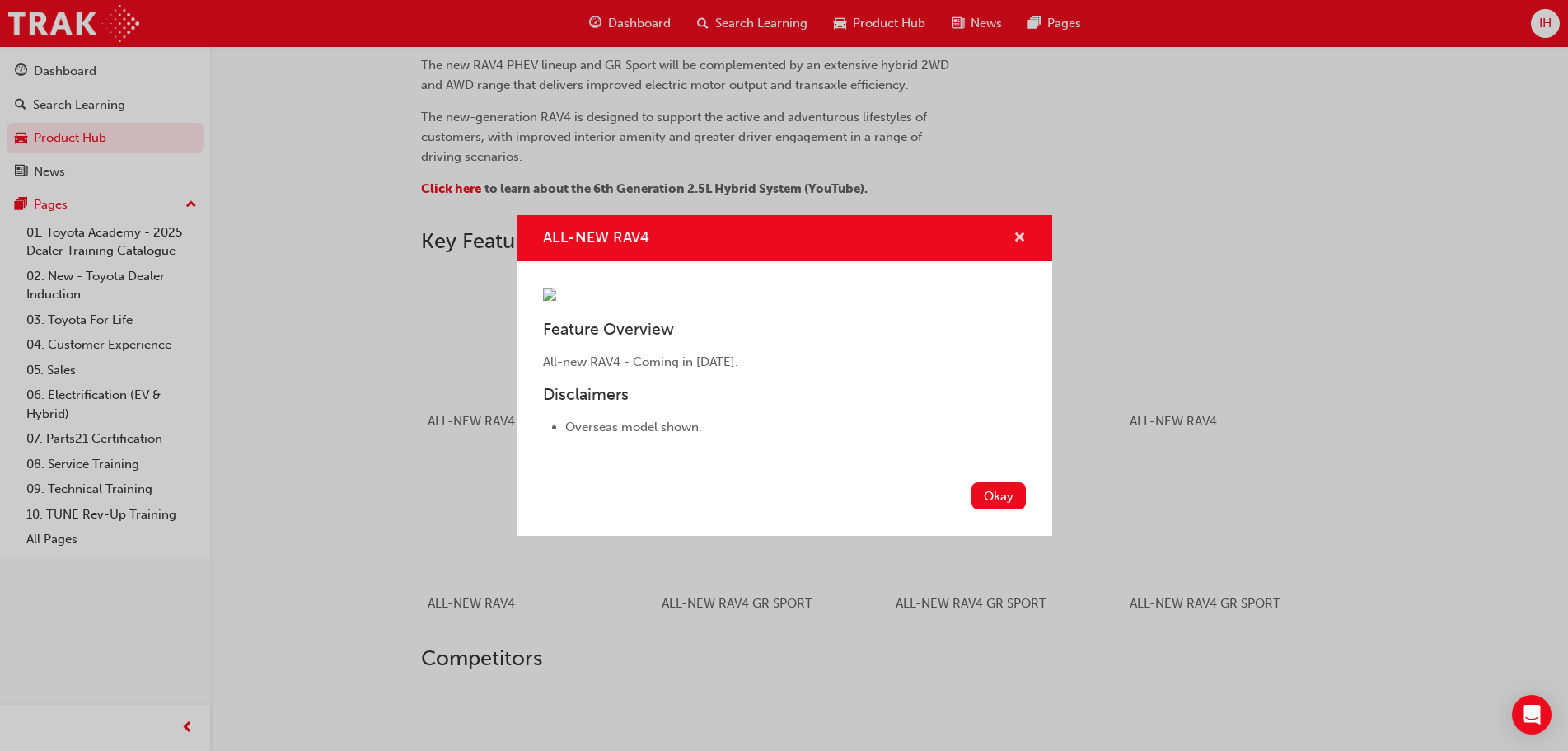
click at [1018, 231] on span "cross-icon" at bounding box center [1019, 239] width 12 height 15
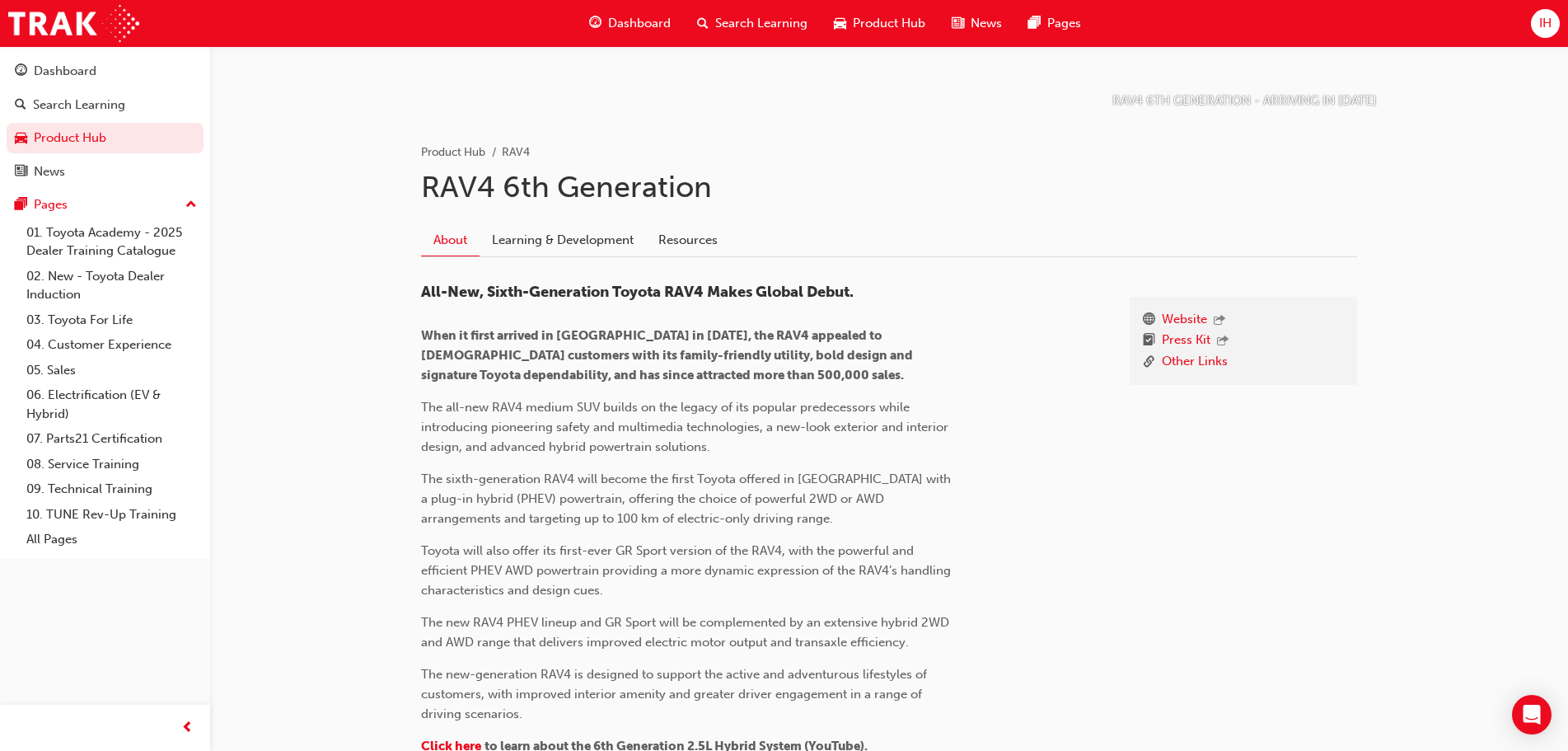
scroll to position [322, 0]
